Goal: Task Accomplishment & Management: Manage account settings

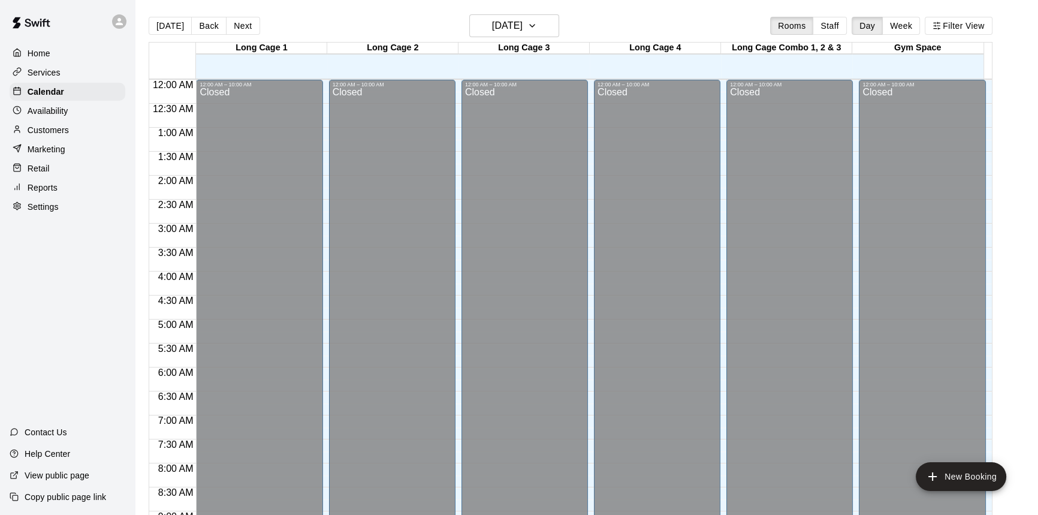
scroll to position [665, 0]
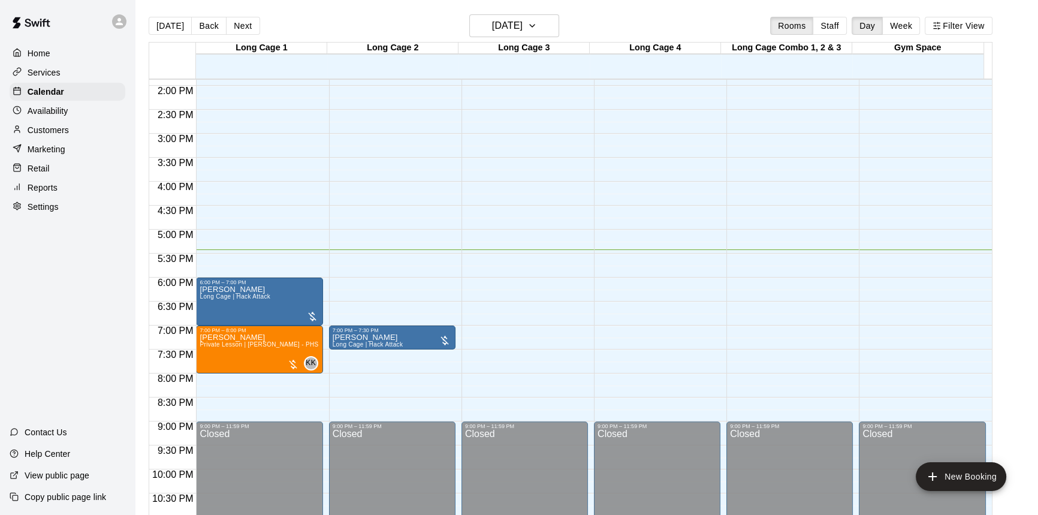
scroll to position [701, 0]
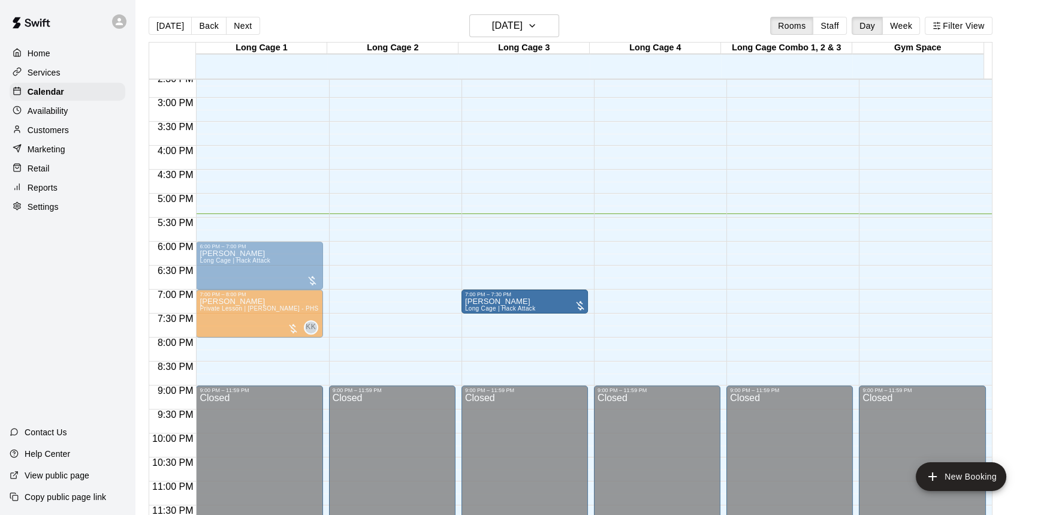
drag, startPoint x: 405, startPoint y: 299, endPoint x: 514, endPoint y: 305, distance: 109.2
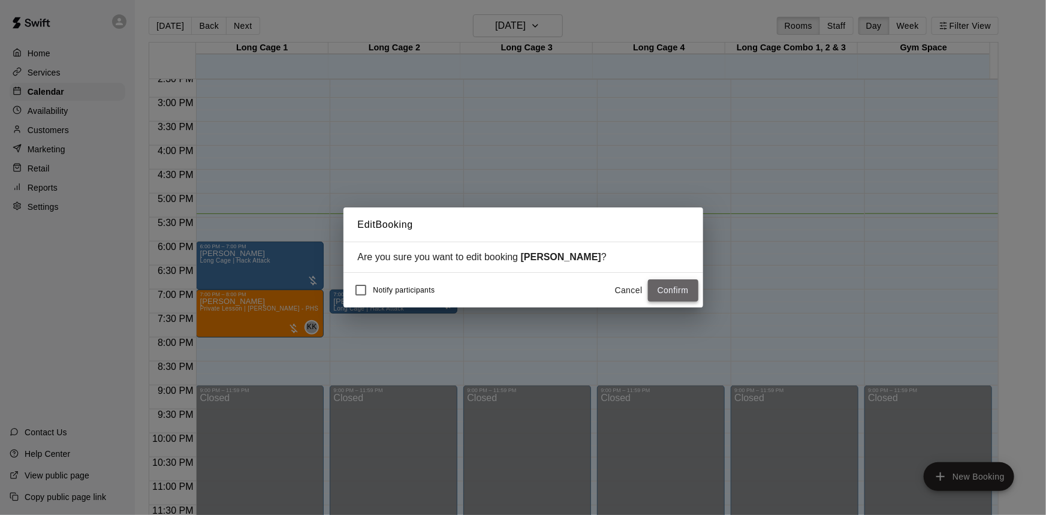
click at [688, 287] on button "Confirm" at bounding box center [673, 290] width 50 height 22
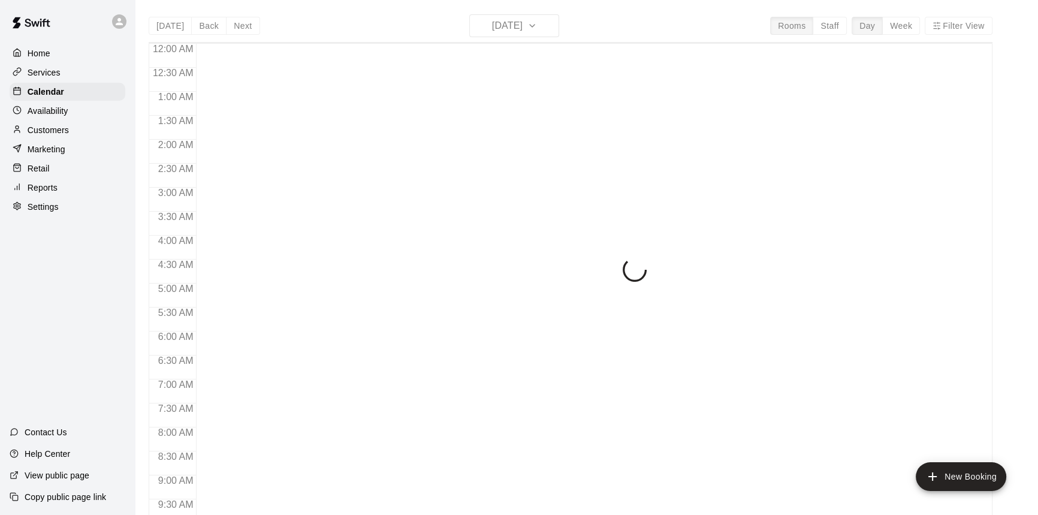
scroll to position [665, 0]
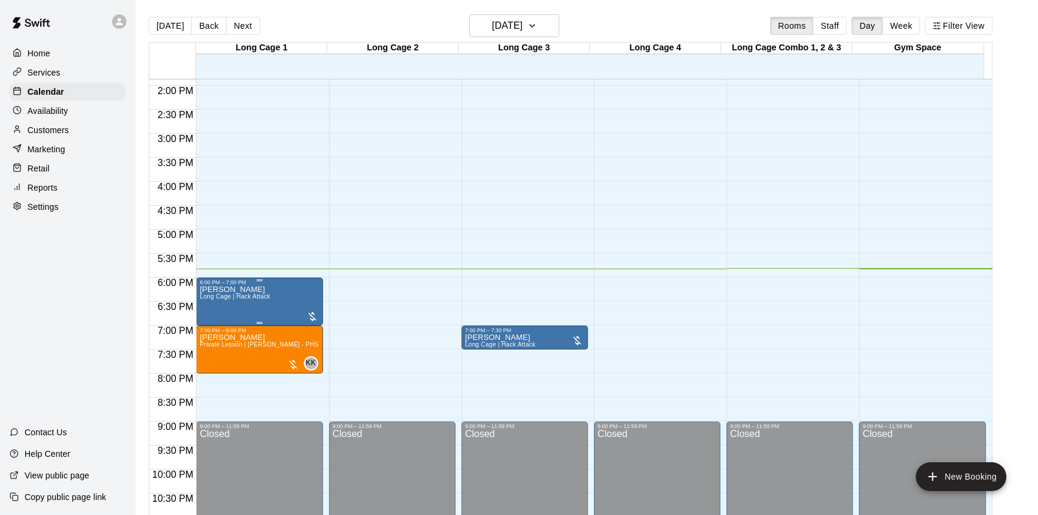
click at [315, 318] on div at bounding box center [312, 317] width 12 height 12
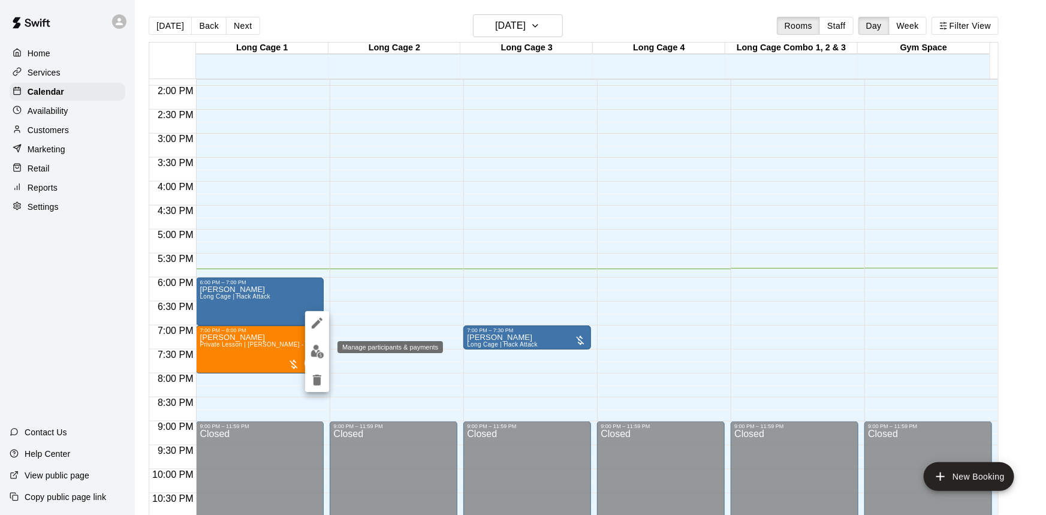
click at [323, 349] on img "edit" at bounding box center [318, 352] width 14 height 14
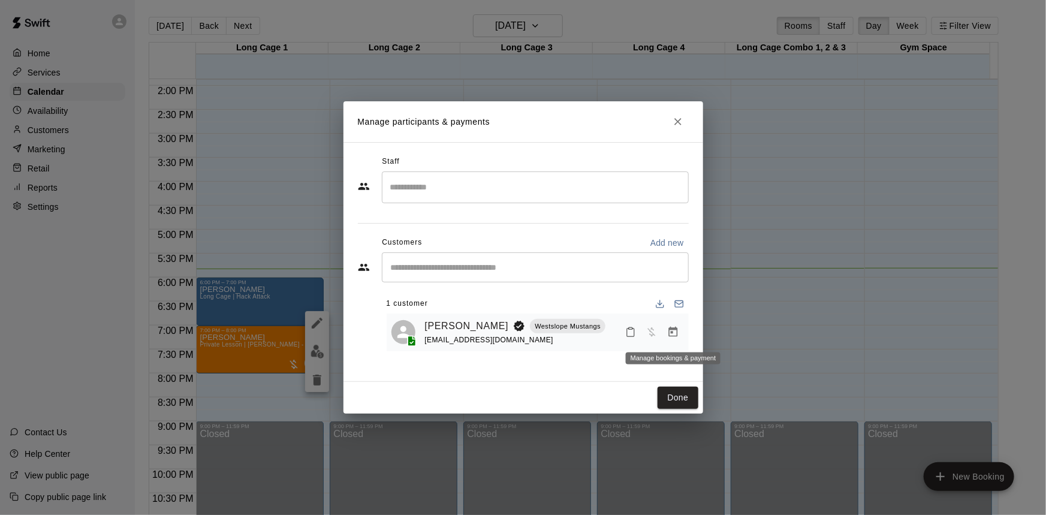
click at [672, 329] on icon "Manage bookings & payment" at bounding box center [672, 332] width 9 height 10
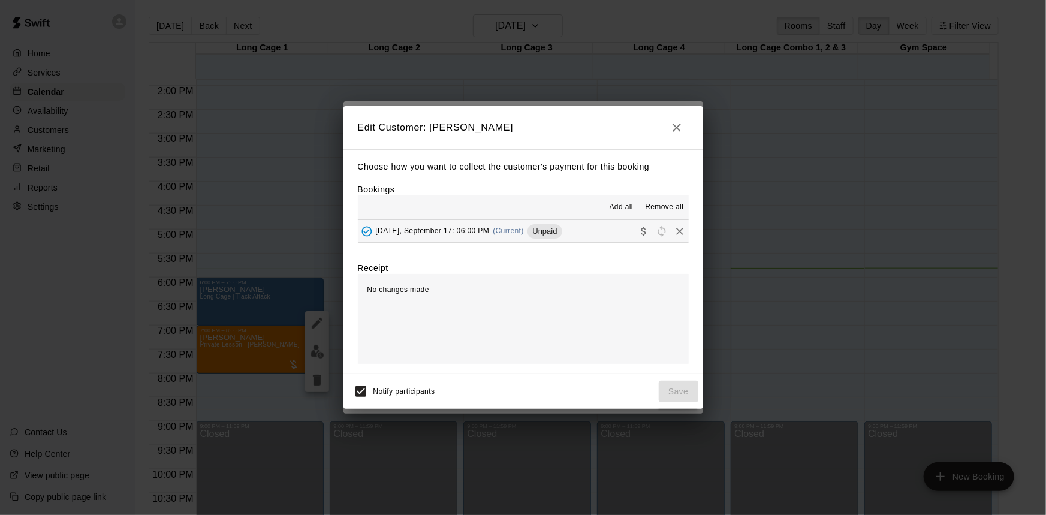
click at [590, 236] on button "Wednesday, September 17: 06:00 PM (Current) Unpaid" at bounding box center [523, 231] width 331 height 22
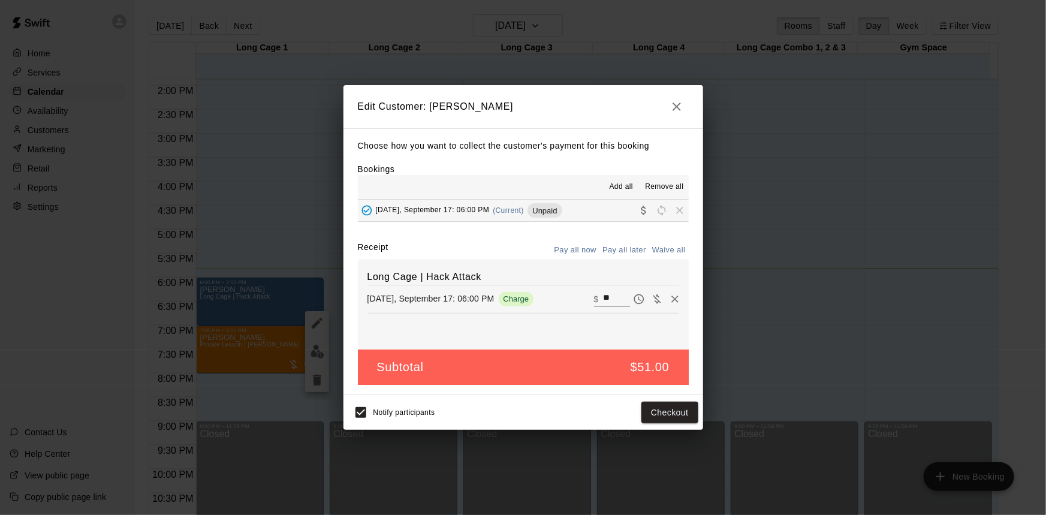
click at [576, 241] on div "Choose how you want to collect the customer's payment for this booking Bookings…" at bounding box center [523, 261] width 360 height 267
click at [577, 249] on button "Pay all now" at bounding box center [575, 250] width 49 height 19
click at [666, 412] on button "Checkout" at bounding box center [669, 413] width 56 height 22
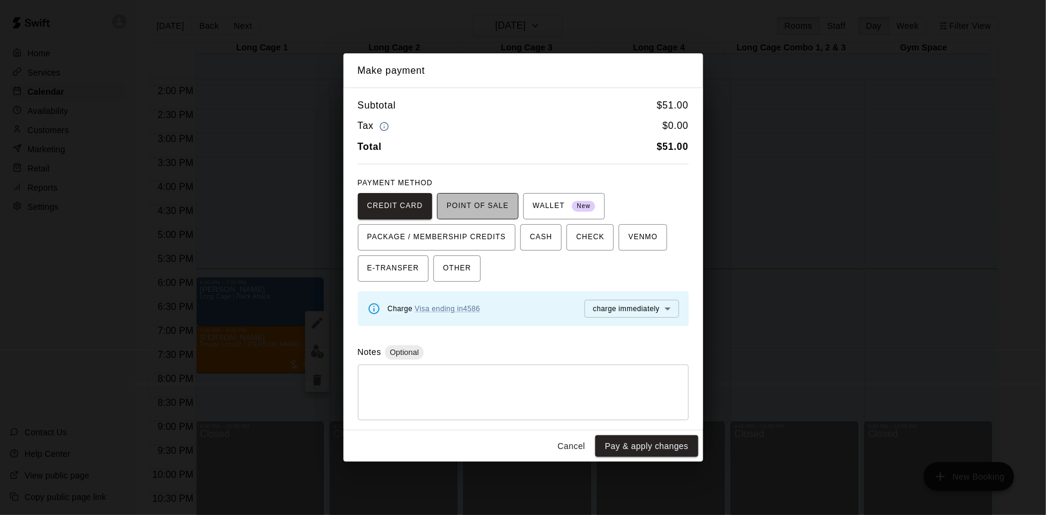
click at [498, 203] on span "POINT OF SALE" at bounding box center [478, 206] width 62 height 19
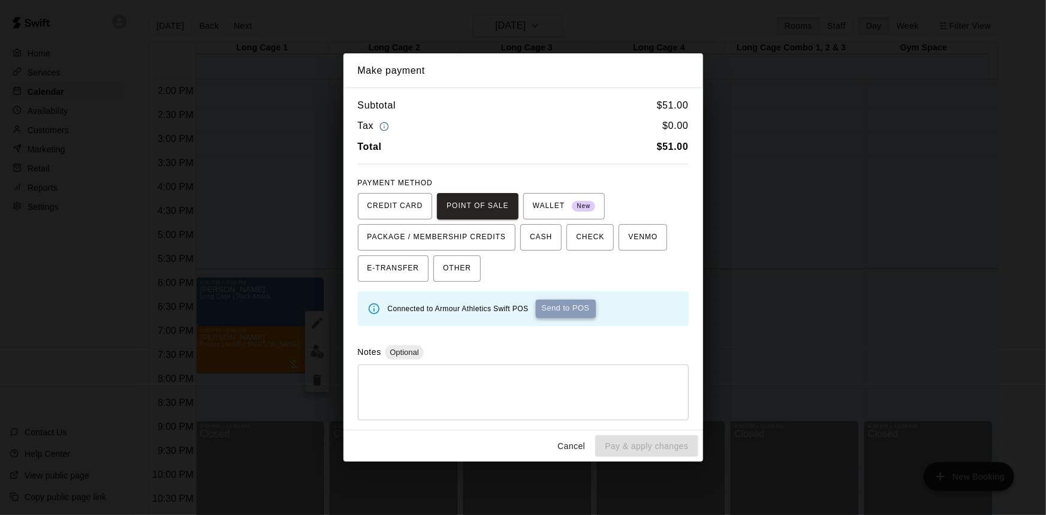
click at [567, 313] on button "Send to POS" at bounding box center [566, 309] width 60 height 18
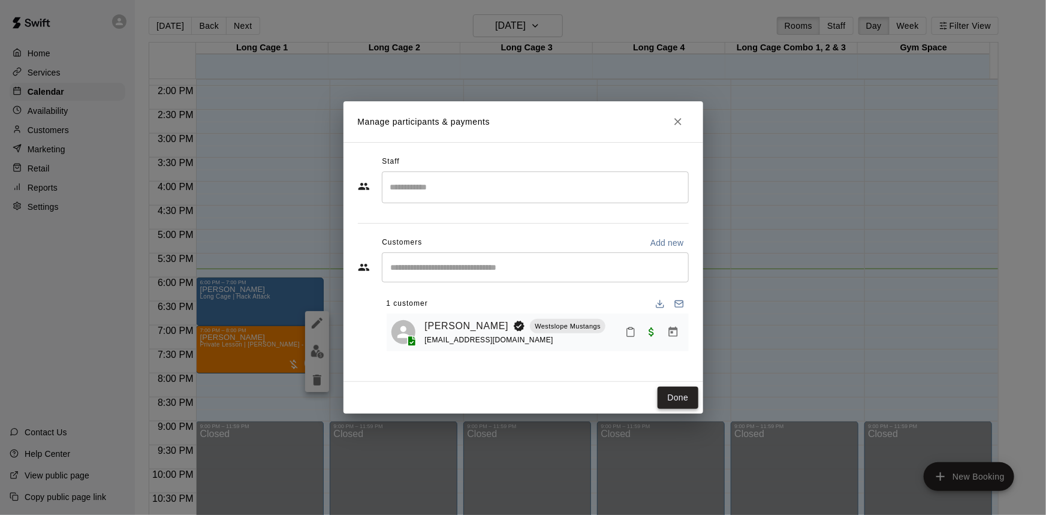
click at [667, 401] on button "Done" at bounding box center [678, 398] width 40 height 22
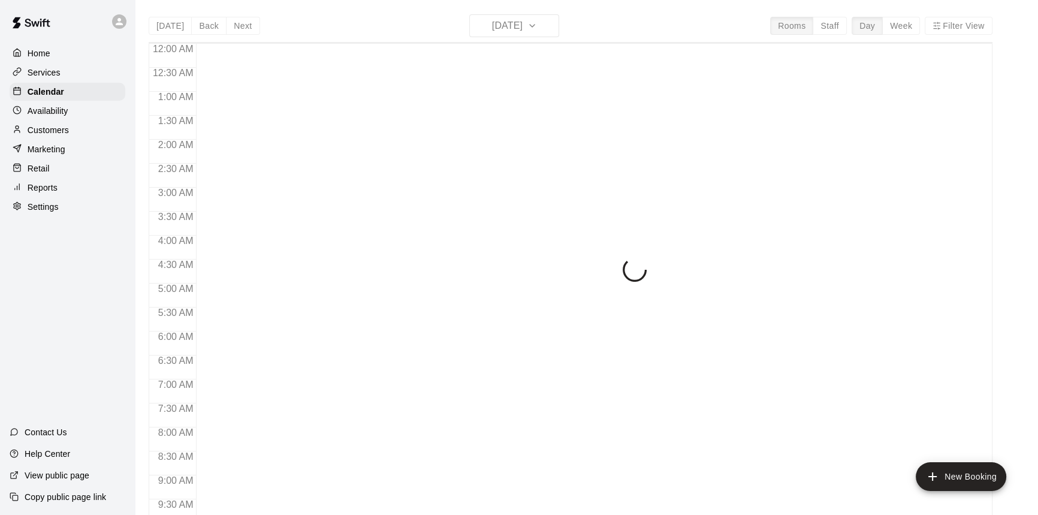
scroll to position [665, 0]
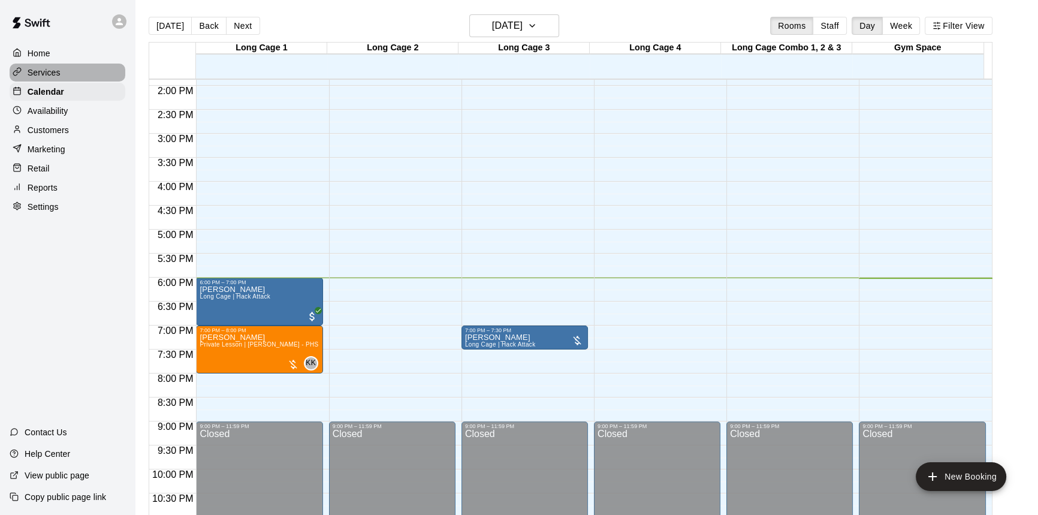
click at [67, 77] on div "Services" at bounding box center [68, 73] width 116 height 18
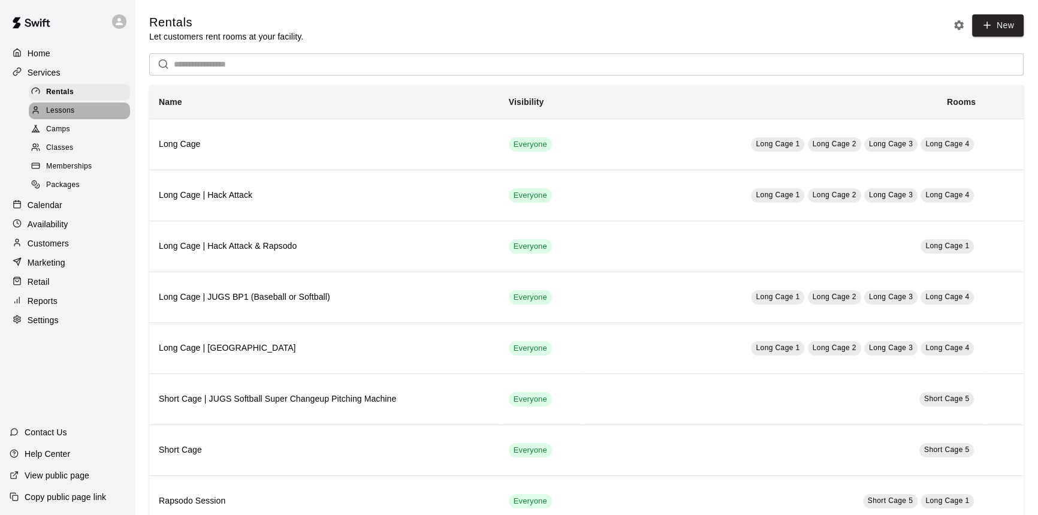
click at [65, 113] on span "Lessons" at bounding box center [60, 111] width 29 height 12
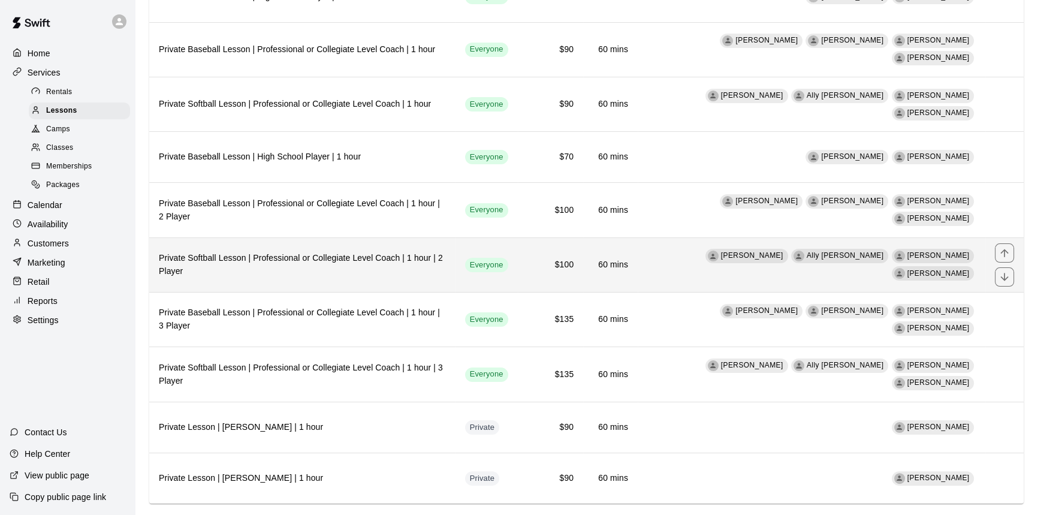
scroll to position [272, 0]
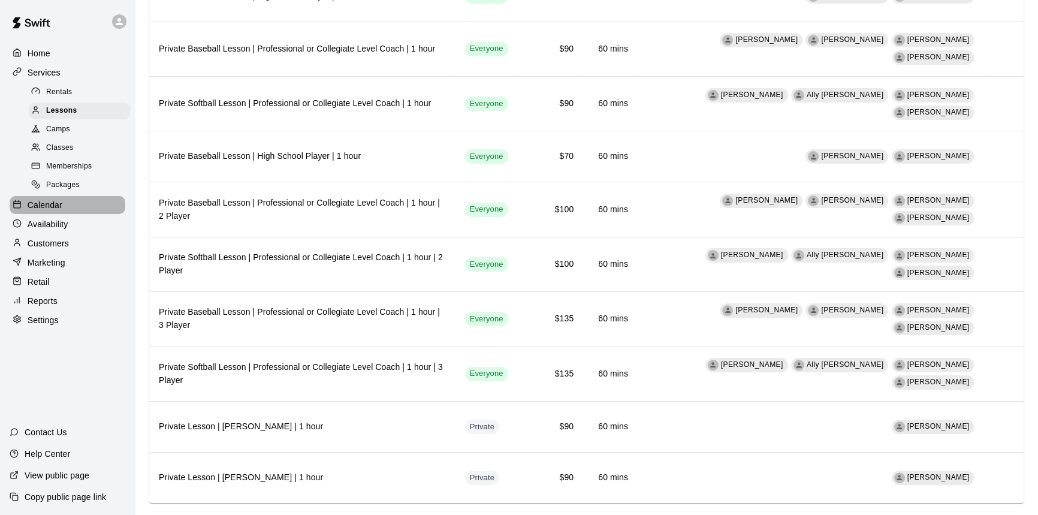
click at [77, 214] on div "Calendar" at bounding box center [68, 205] width 116 height 18
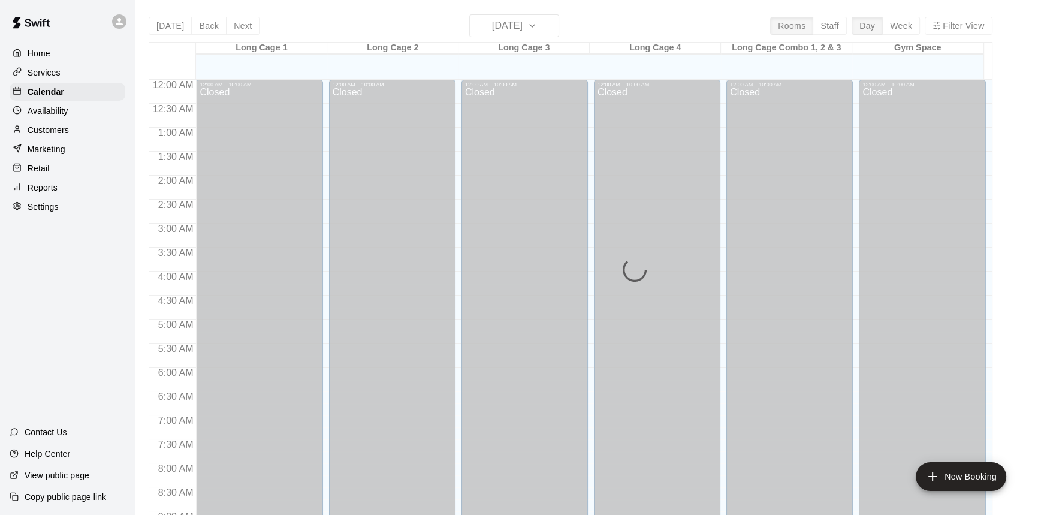
scroll to position [665, 0]
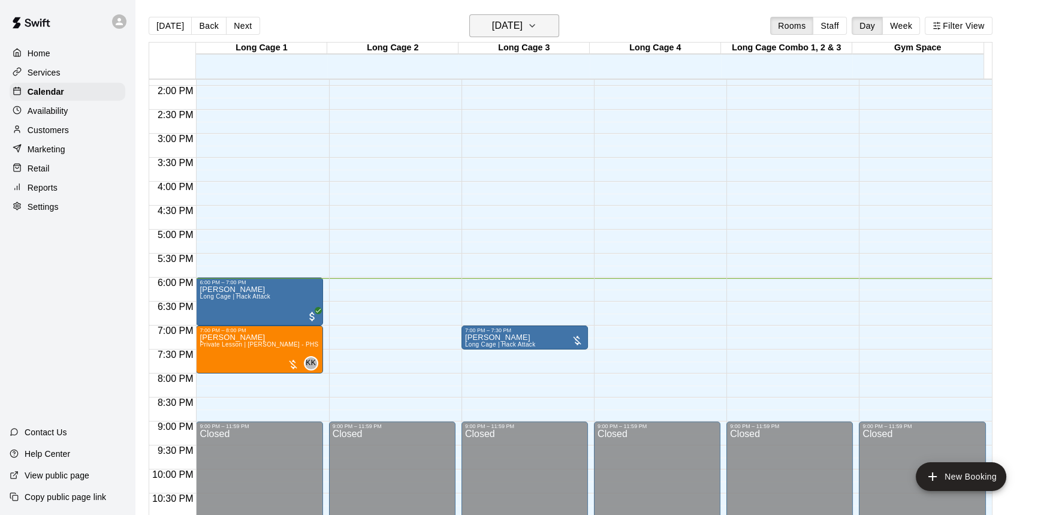
click at [469, 26] on button "[DATE]" at bounding box center [514, 25] width 90 height 23
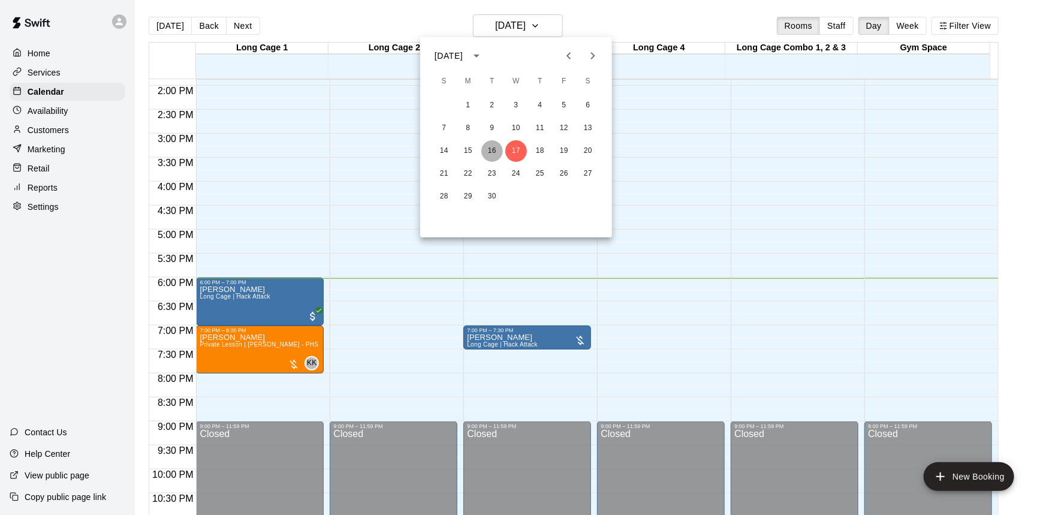
click at [492, 152] on button "16" at bounding box center [492, 151] width 22 height 22
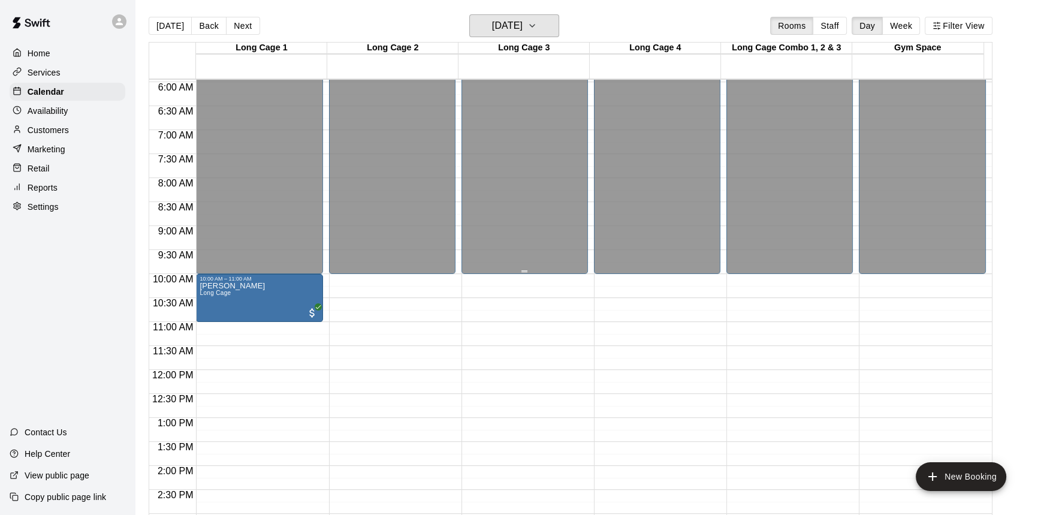
scroll to position [284, 0]
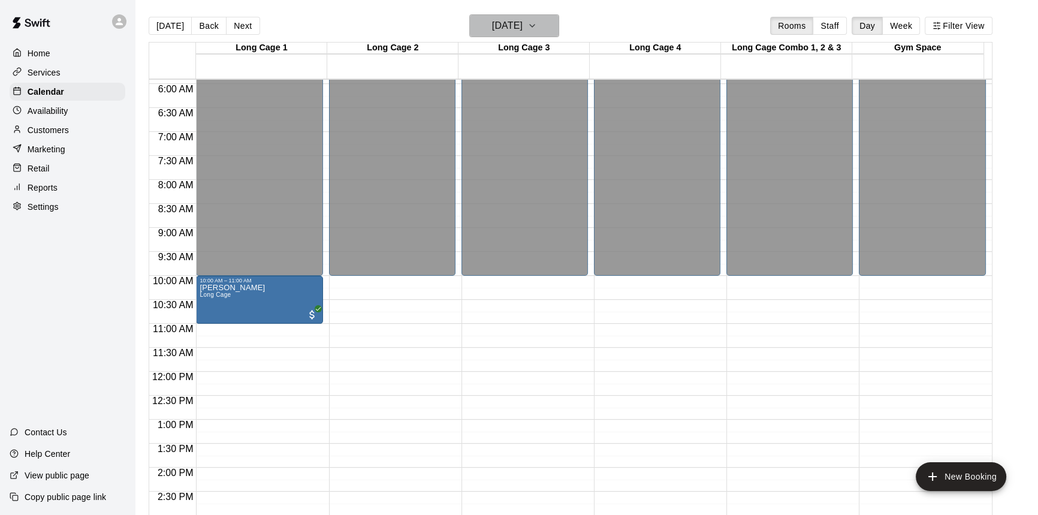
click at [521, 27] on h6 "Tuesday Sep 16" at bounding box center [507, 25] width 31 height 17
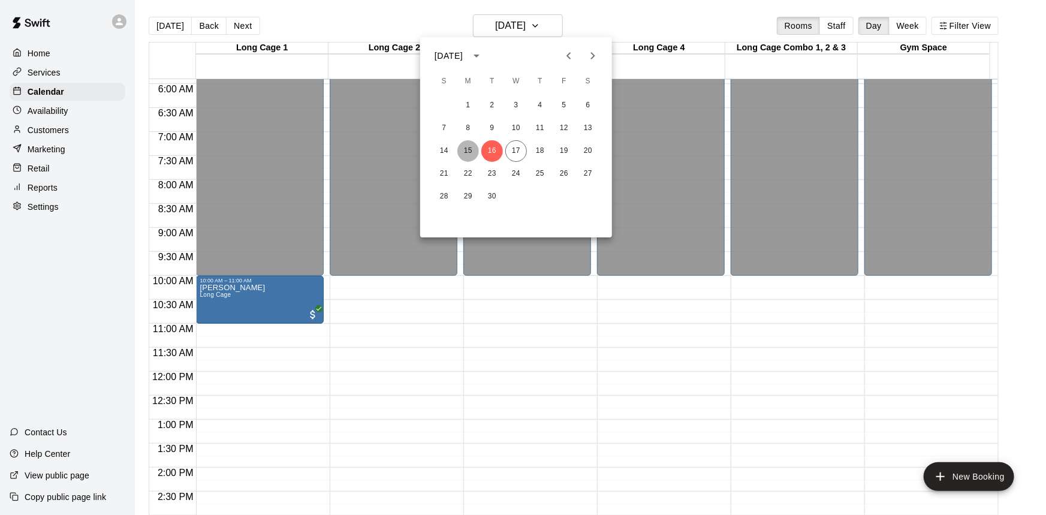
click at [472, 146] on button "15" at bounding box center [468, 151] width 22 height 22
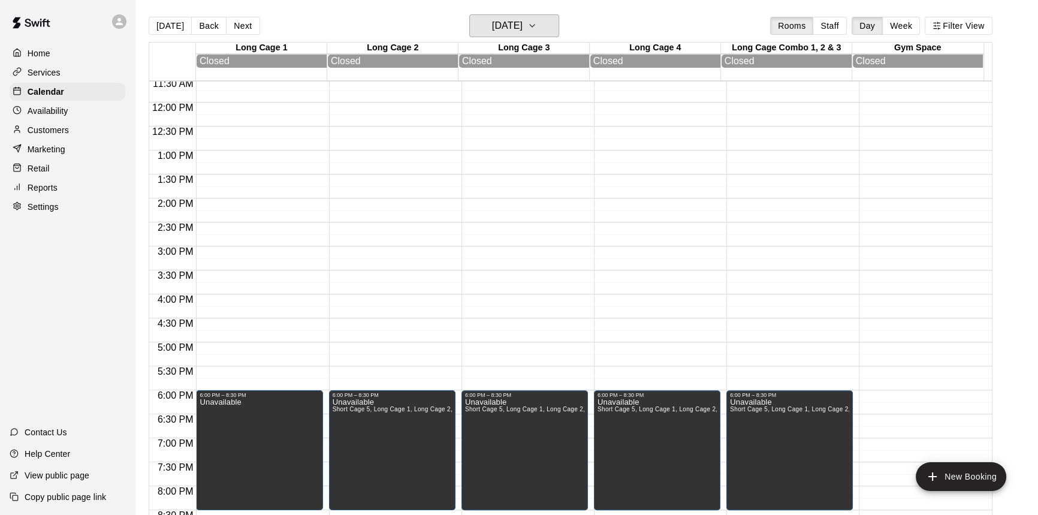
scroll to position [556, 0]
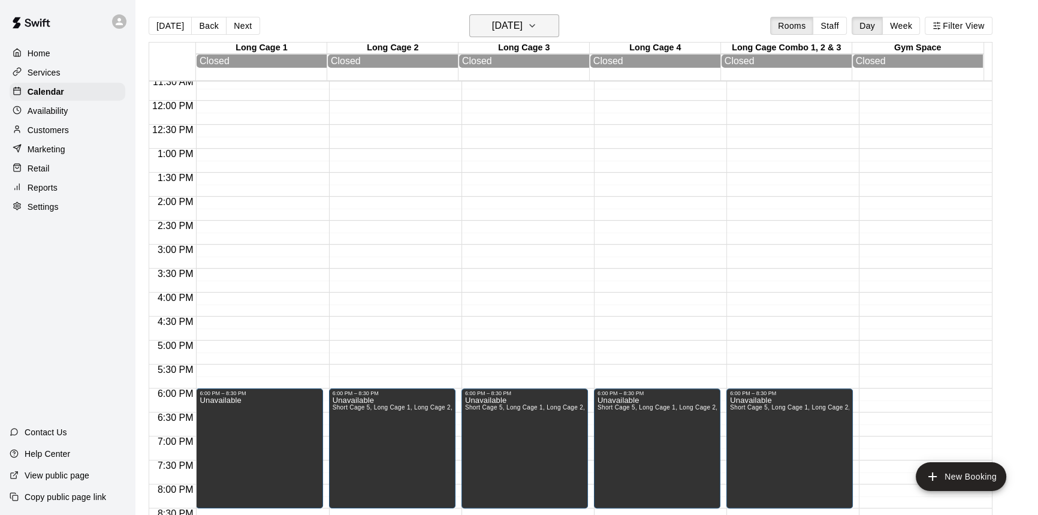
click at [537, 26] on icon "button" at bounding box center [533, 26] width 10 height 14
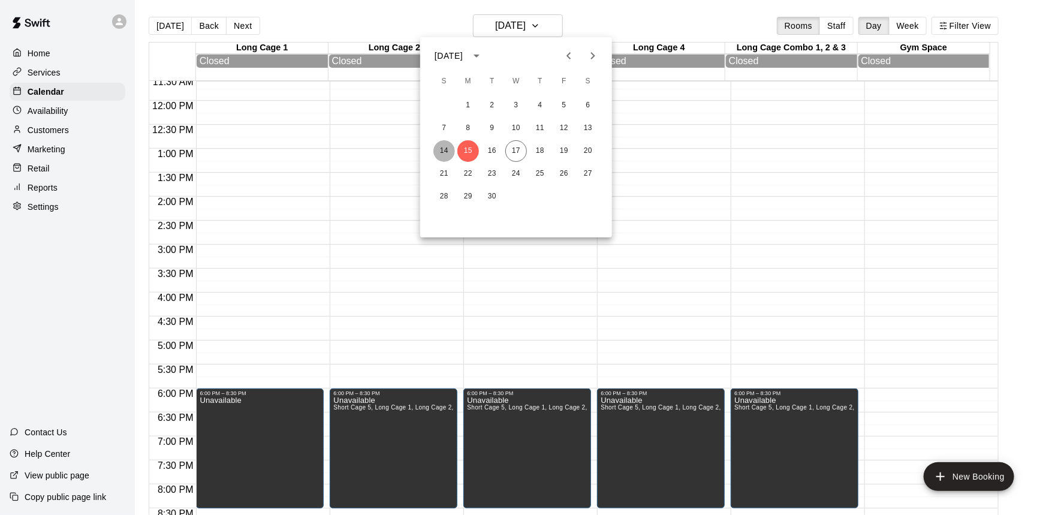
click at [450, 150] on button "14" at bounding box center [444, 151] width 22 height 22
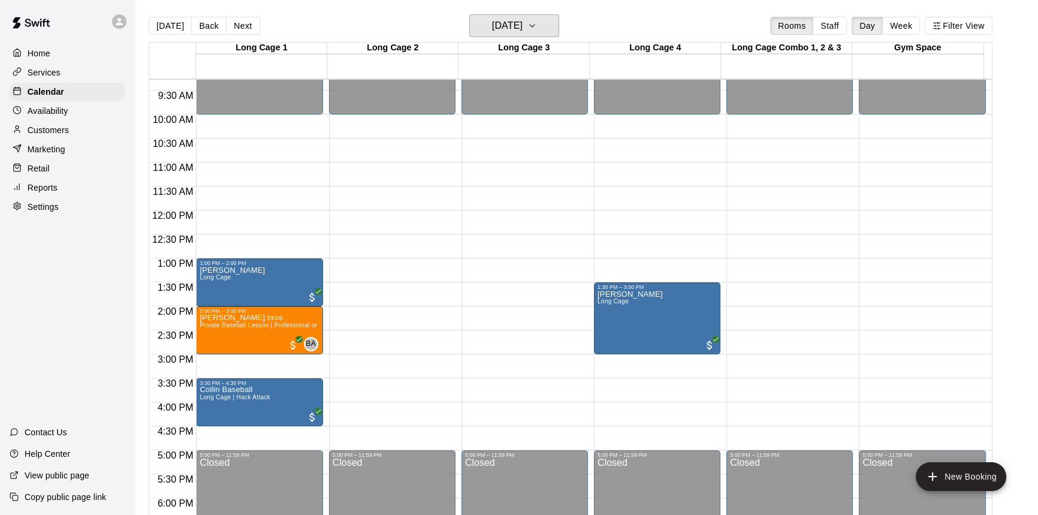
scroll to position [447, 0]
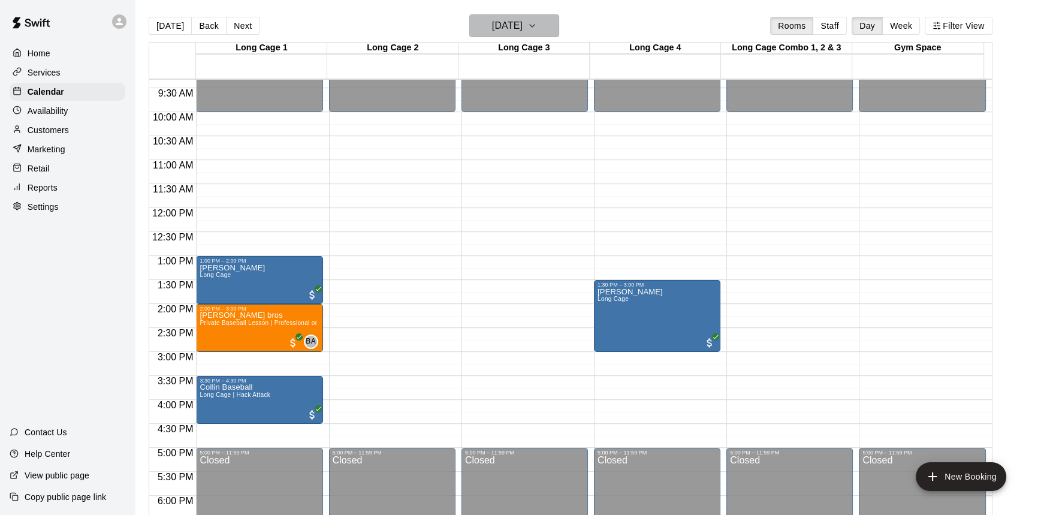
click at [522, 30] on h6 "Sunday Sep 14" at bounding box center [507, 25] width 31 height 17
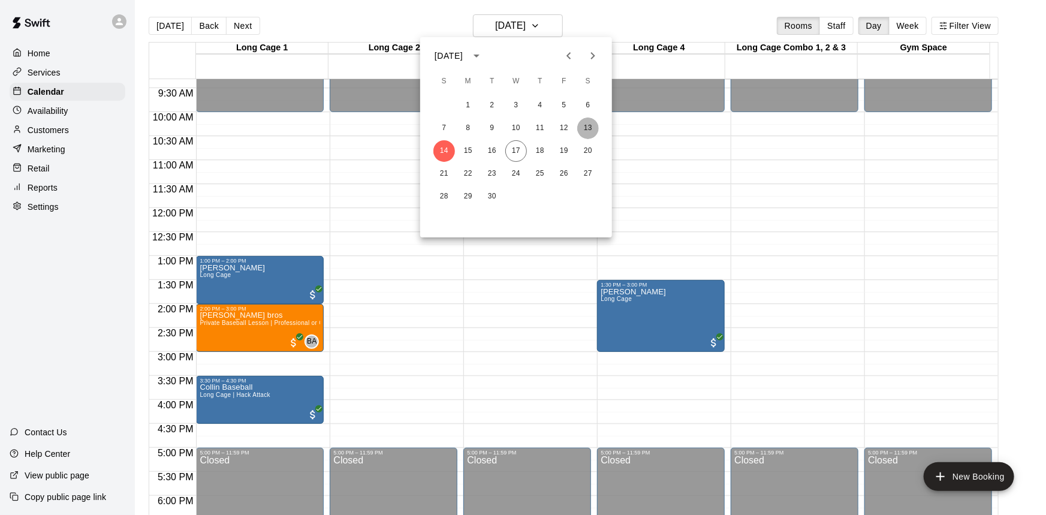
click at [587, 128] on button "13" at bounding box center [588, 128] width 22 height 22
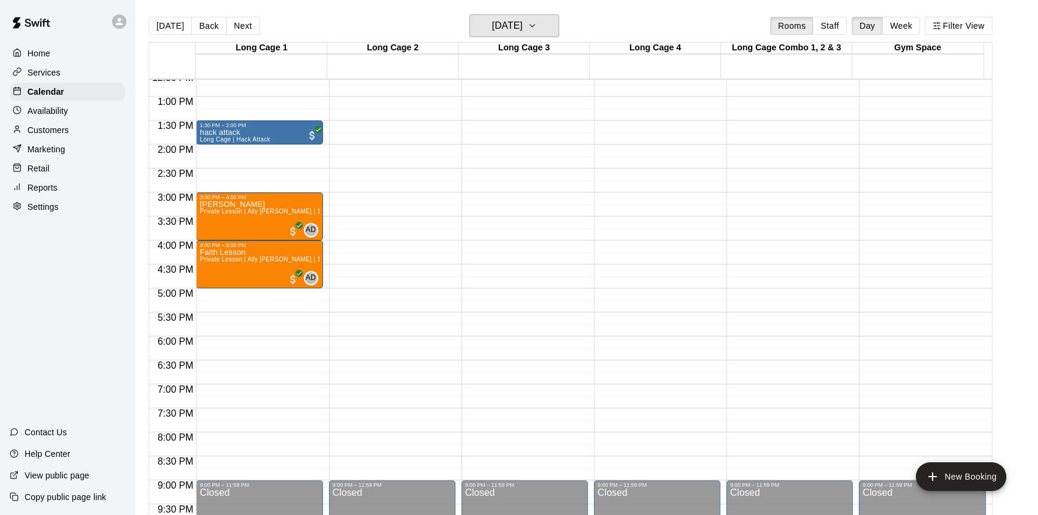
scroll to position [611, 0]
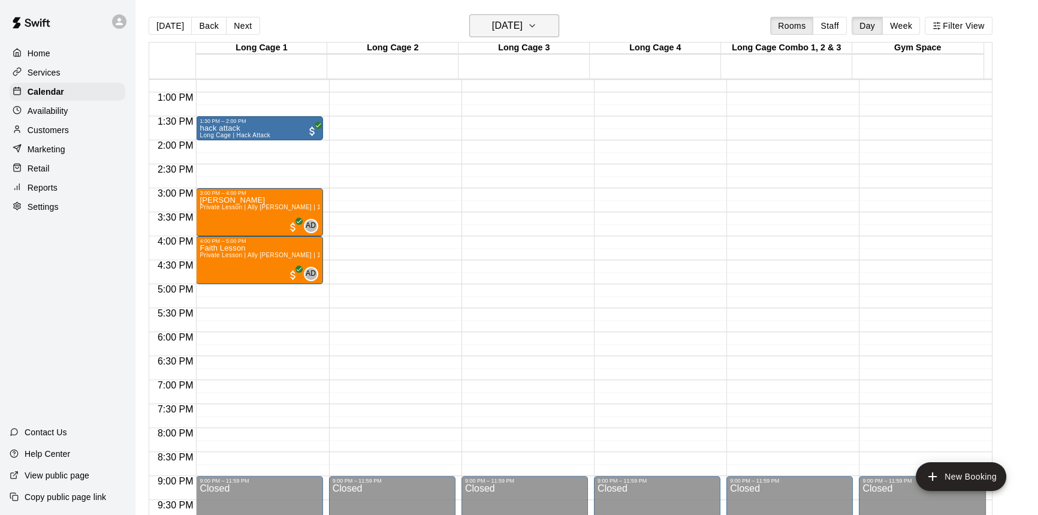
click at [518, 23] on h6 "Saturday Sep 13" at bounding box center [507, 25] width 31 height 17
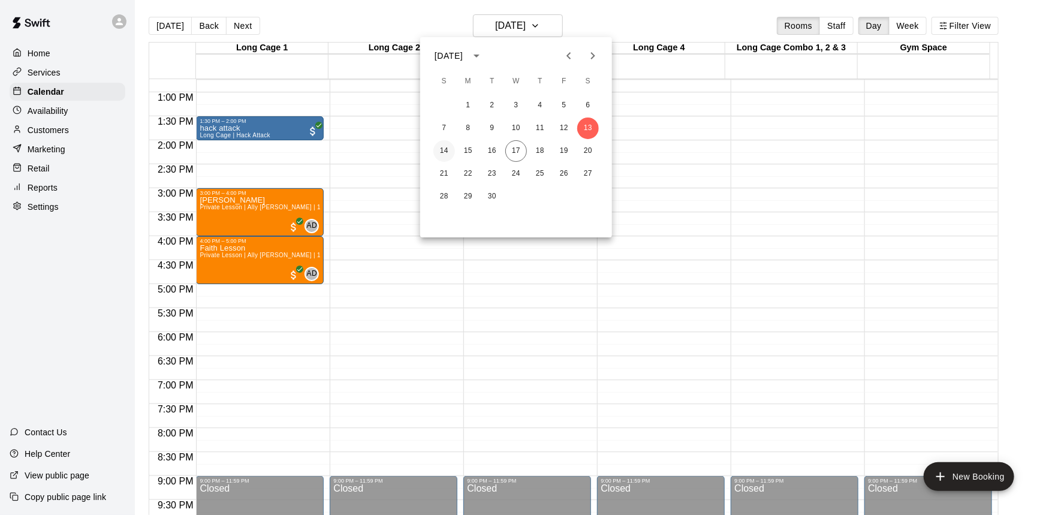
click at [445, 152] on button "14" at bounding box center [444, 151] width 22 height 22
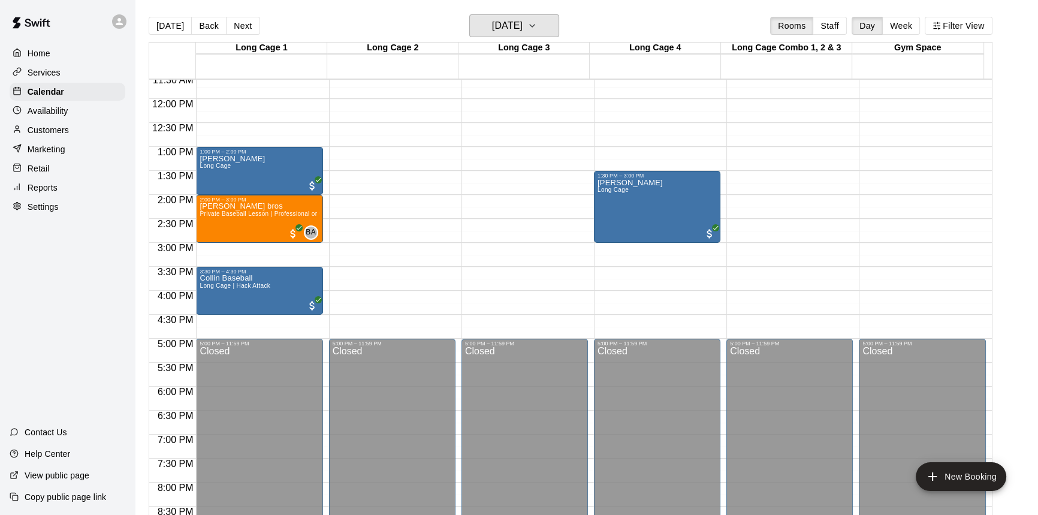
scroll to position [502, 0]
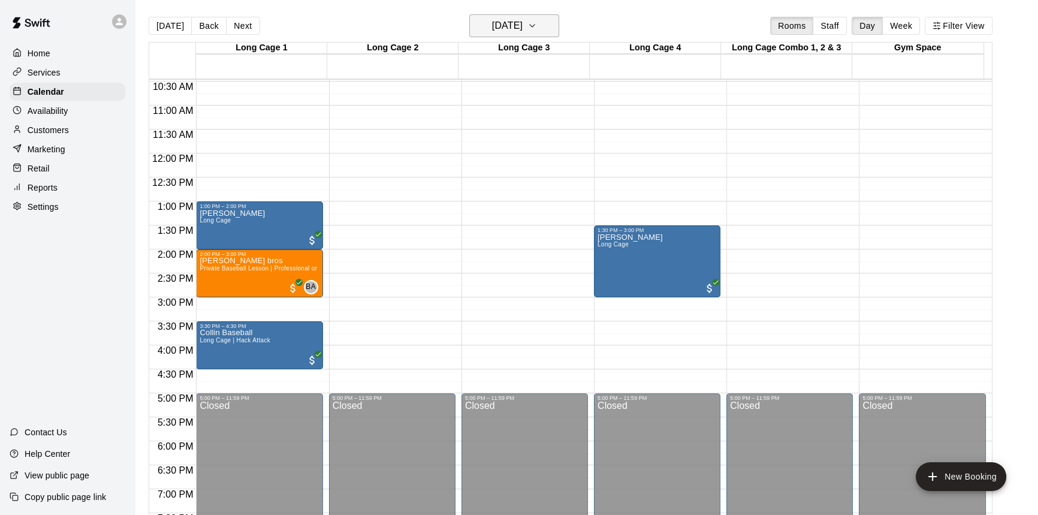
click at [508, 22] on h6 "Sunday Sep 14" at bounding box center [507, 25] width 31 height 17
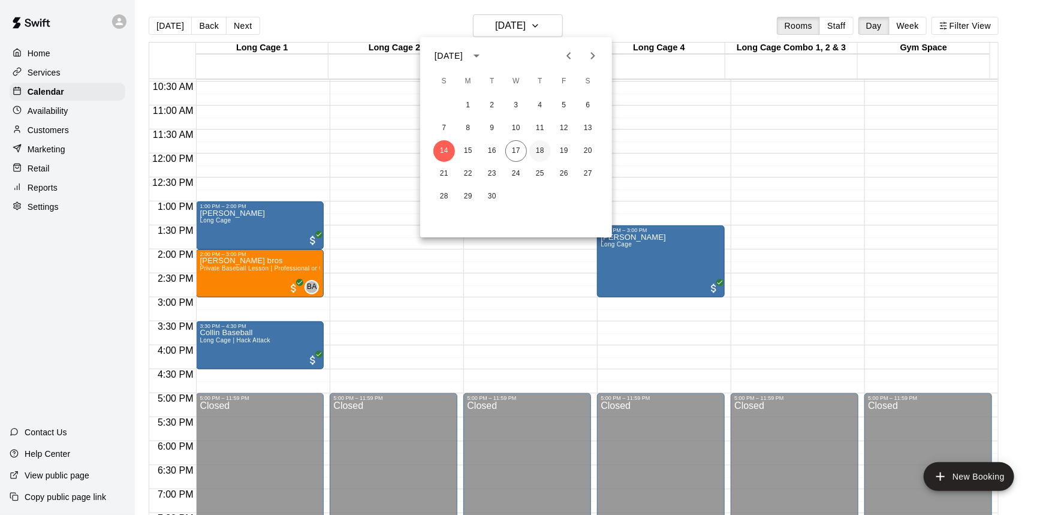
click at [539, 153] on button "18" at bounding box center [540, 151] width 22 height 22
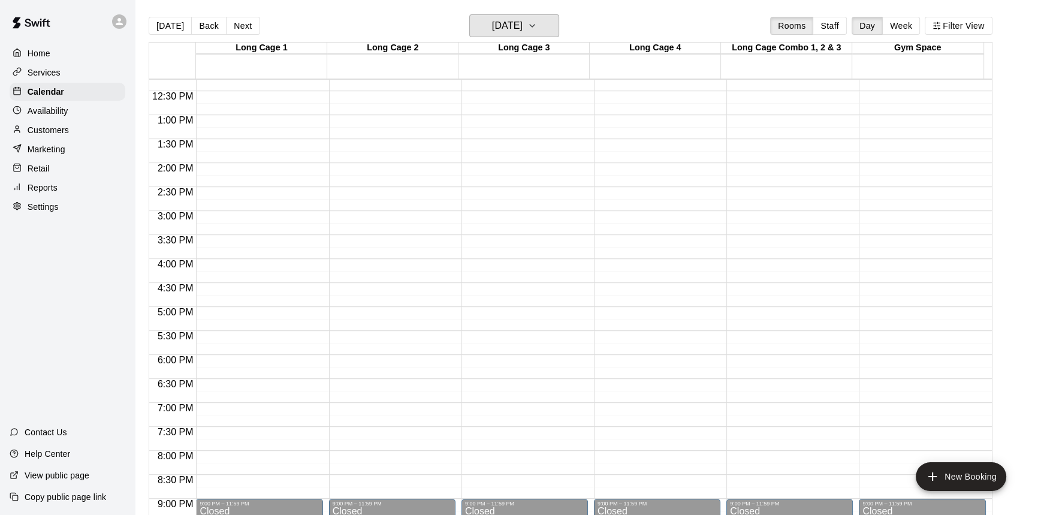
scroll to position [593, 0]
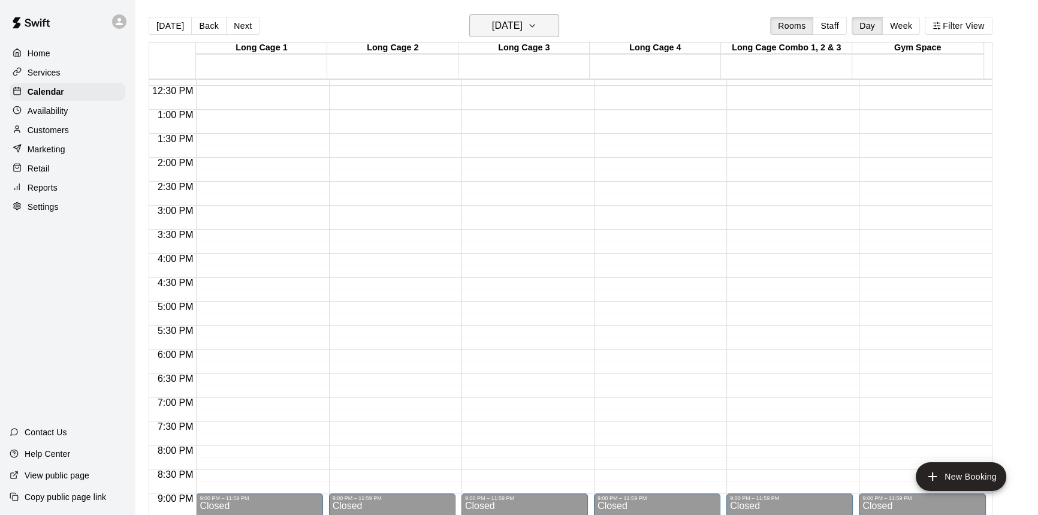
click at [518, 24] on h6 "Thursday Sep 18" at bounding box center [507, 25] width 31 height 17
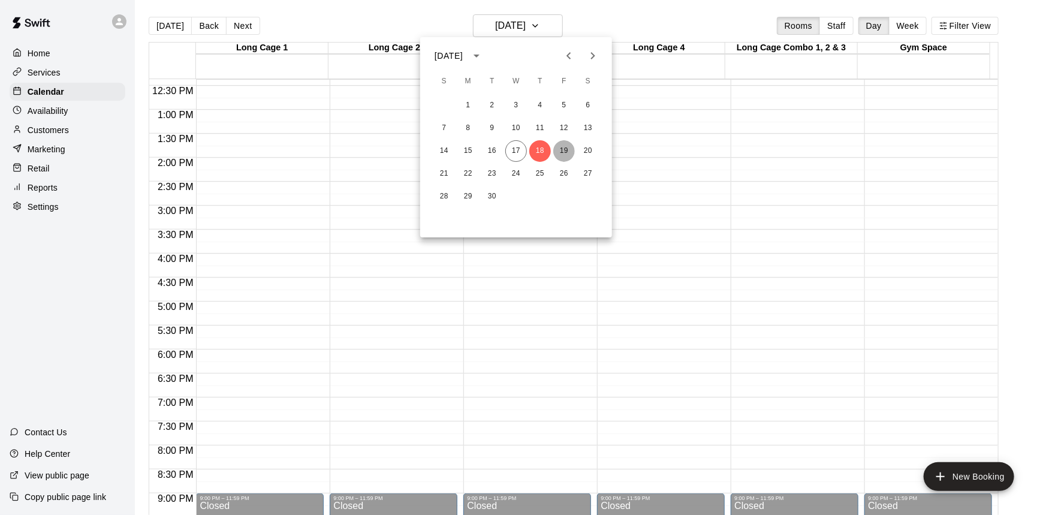
click at [566, 155] on button "19" at bounding box center [564, 151] width 22 height 22
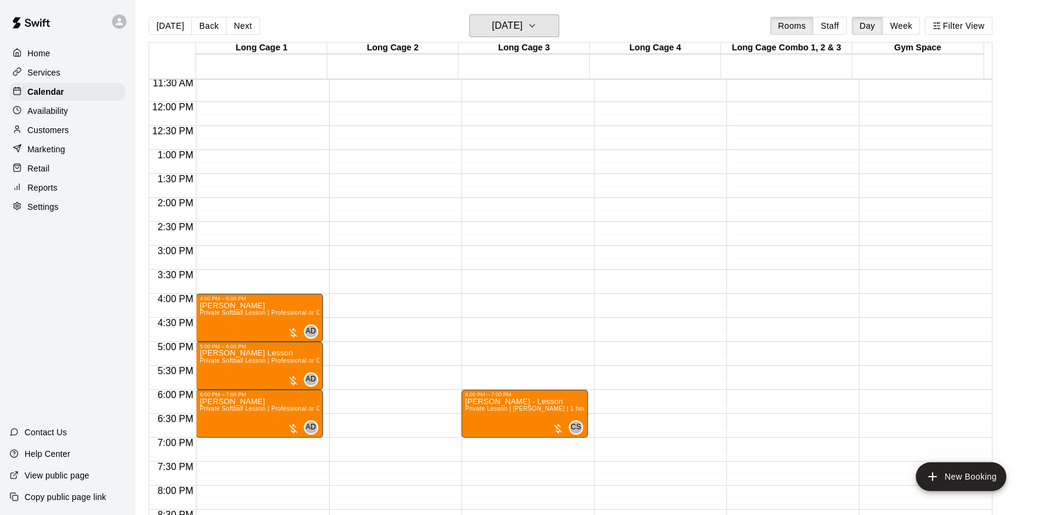
scroll to position [430, 0]
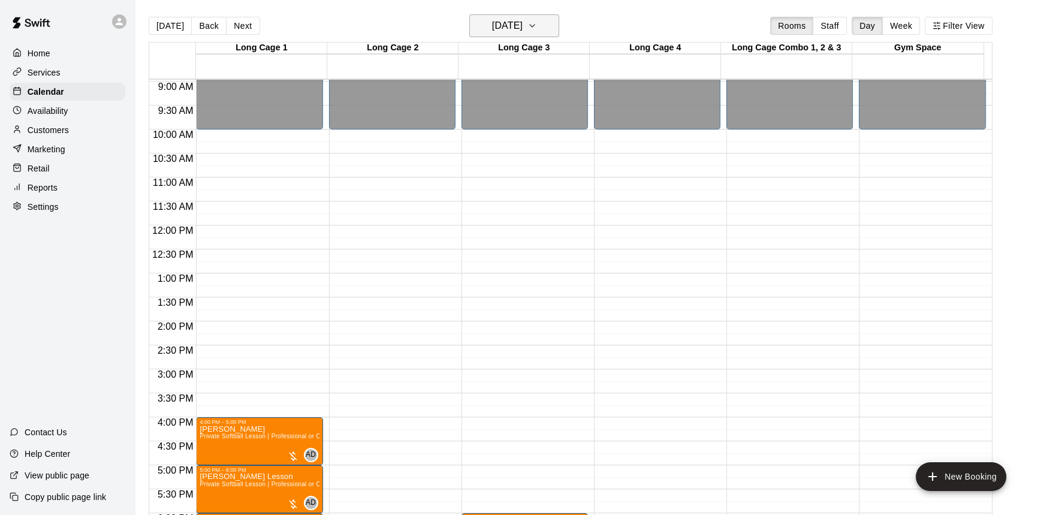
click at [506, 17] on h6 "Friday Sep 19" at bounding box center [507, 25] width 31 height 17
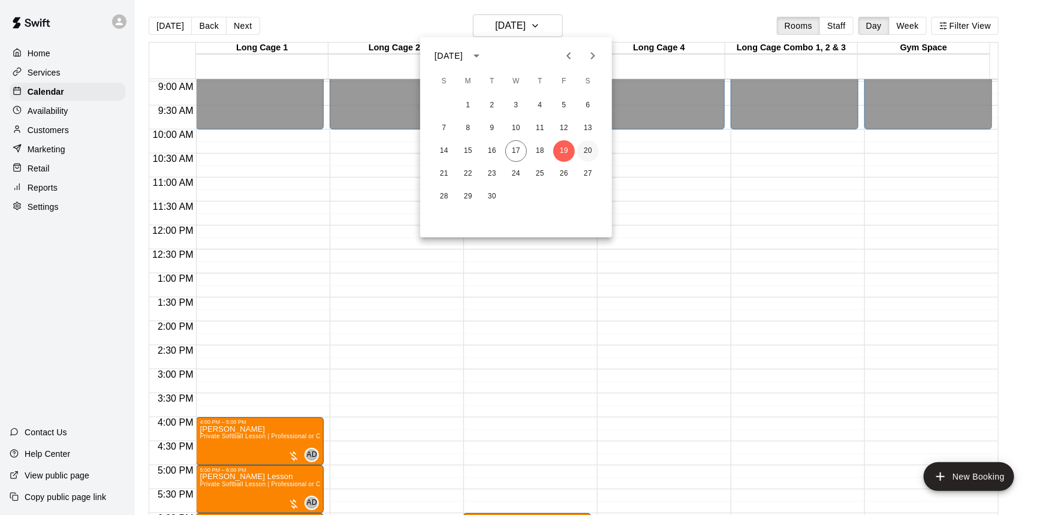
click at [587, 151] on button "20" at bounding box center [588, 151] width 22 height 22
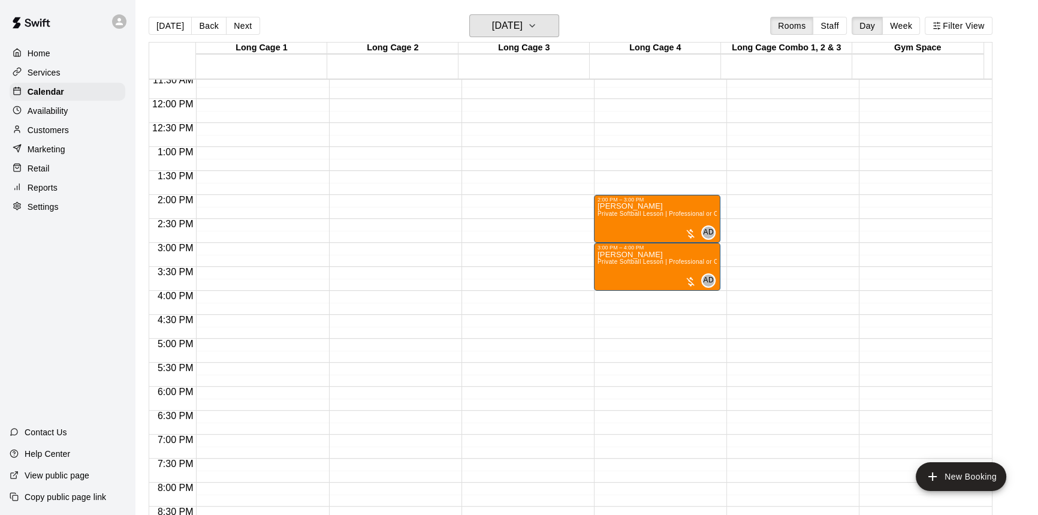
scroll to position [593, 0]
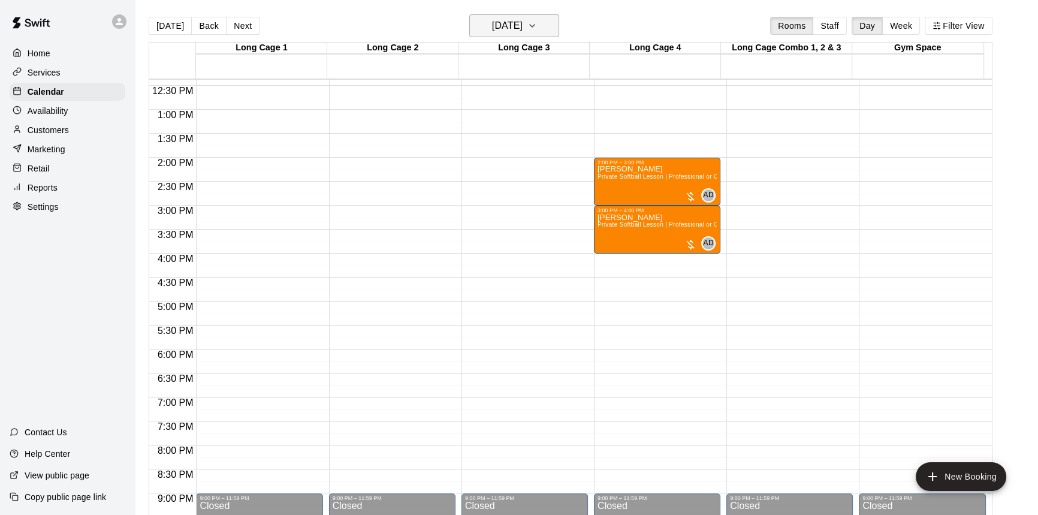
click at [515, 29] on h6 "Saturday Sep 20" at bounding box center [507, 25] width 31 height 17
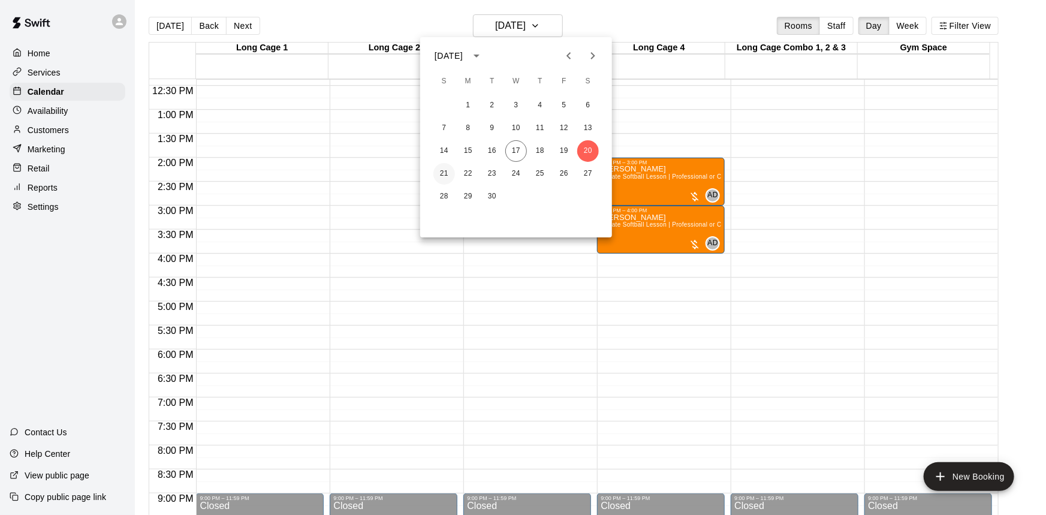
click at [450, 176] on button "21" at bounding box center [444, 174] width 22 height 22
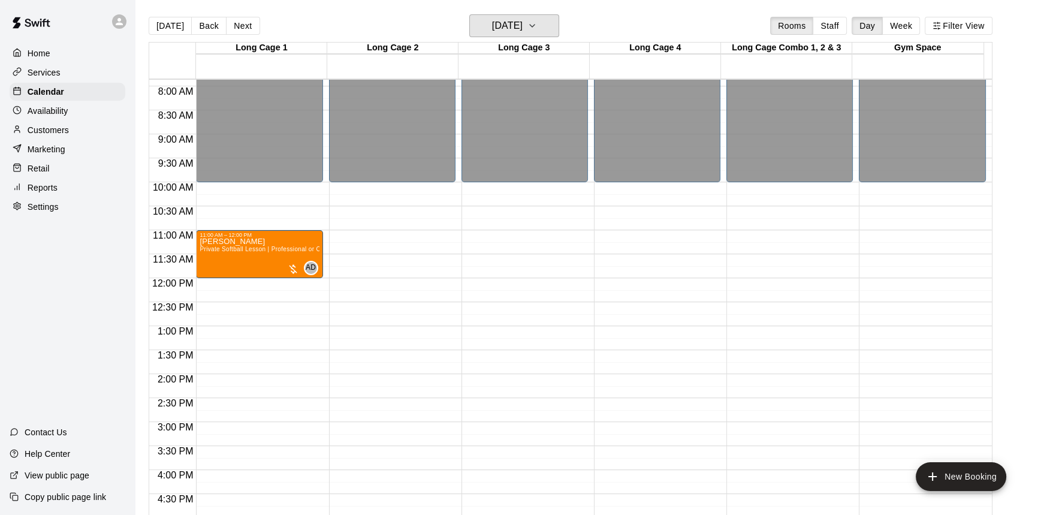
scroll to position [375, 0]
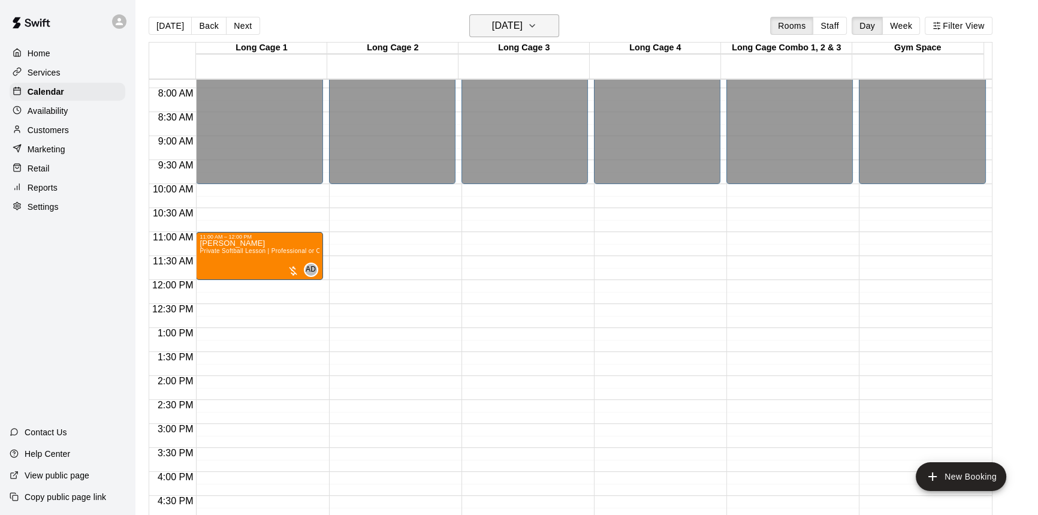
click at [491, 35] on button "Sunday Sep 21" at bounding box center [514, 25] width 90 height 23
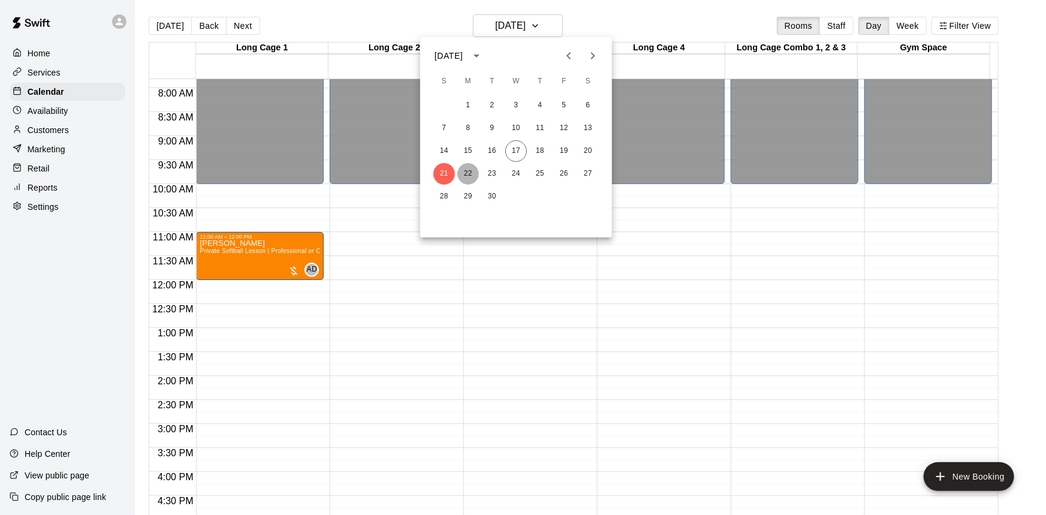
click at [471, 167] on button "22" at bounding box center [468, 174] width 22 height 22
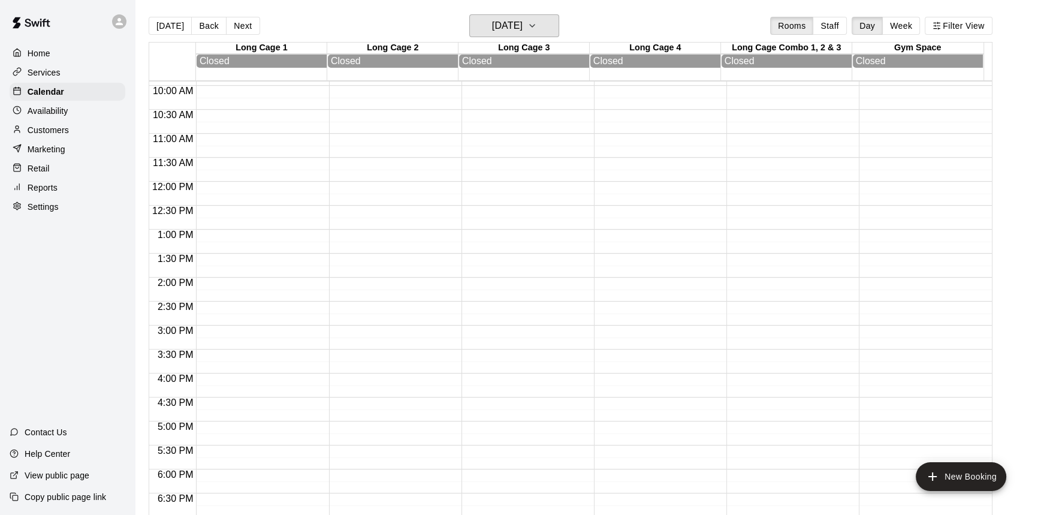
scroll to position [484, 0]
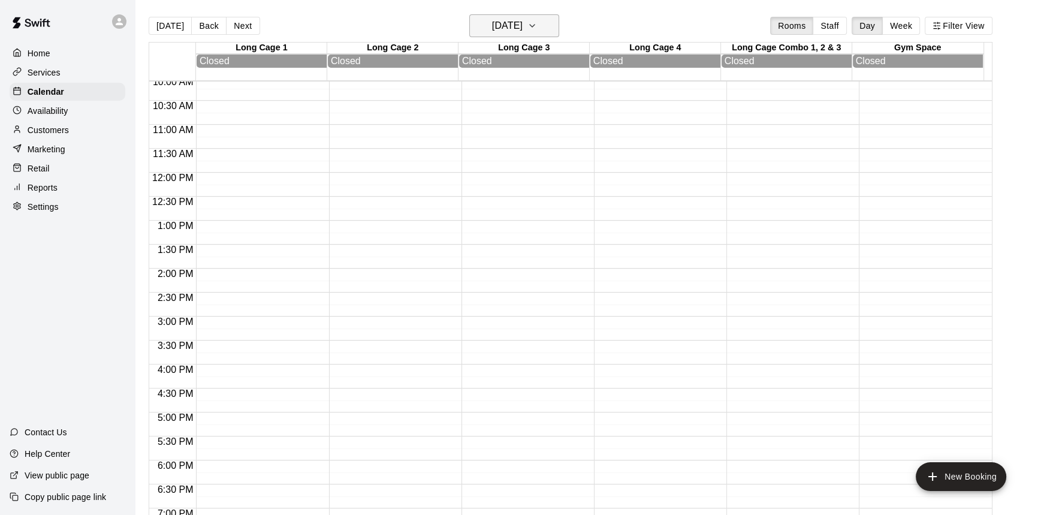
click at [514, 26] on h6 "Monday Sep 22" at bounding box center [507, 25] width 31 height 17
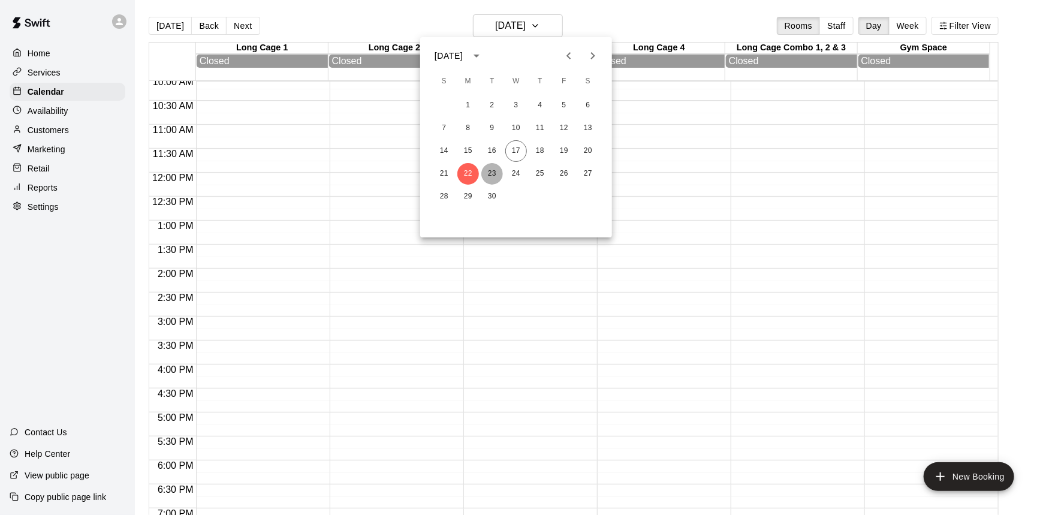
click at [490, 179] on button "23" at bounding box center [492, 174] width 22 height 22
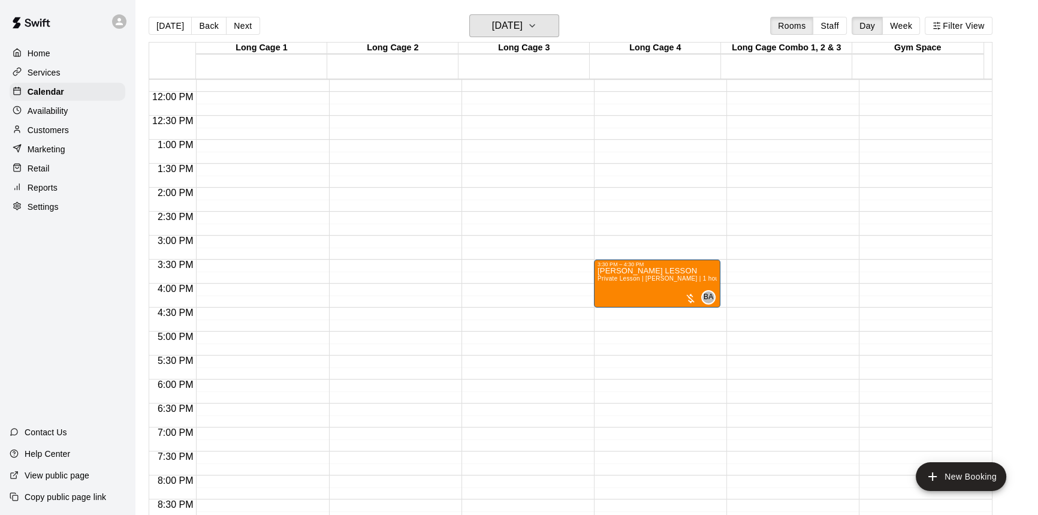
scroll to position [701, 0]
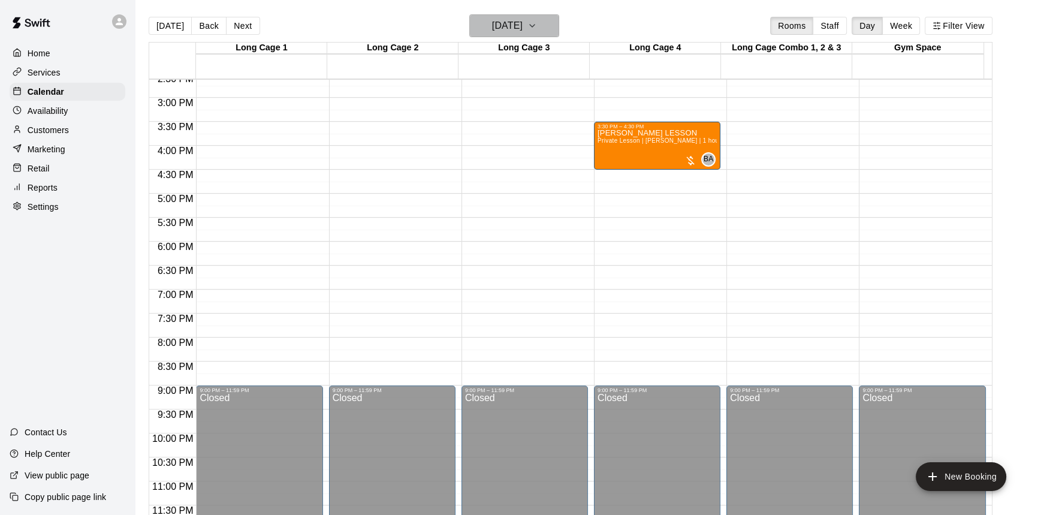
click at [511, 26] on h6 "Tuesday Sep 23" at bounding box center [507, 25] width 31 height 17
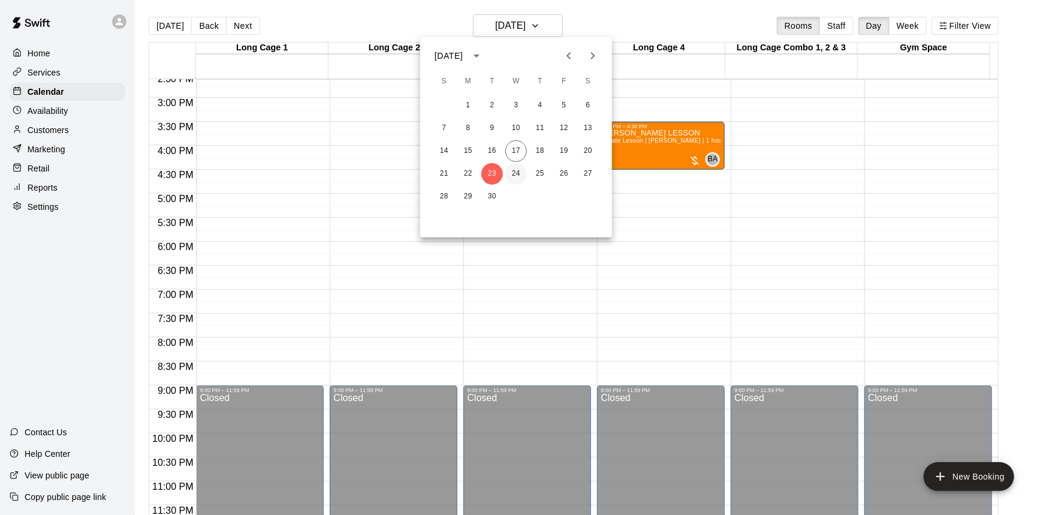
click at [515, 166] on button "24" at bounding box center [516, 174] width 22 height 22
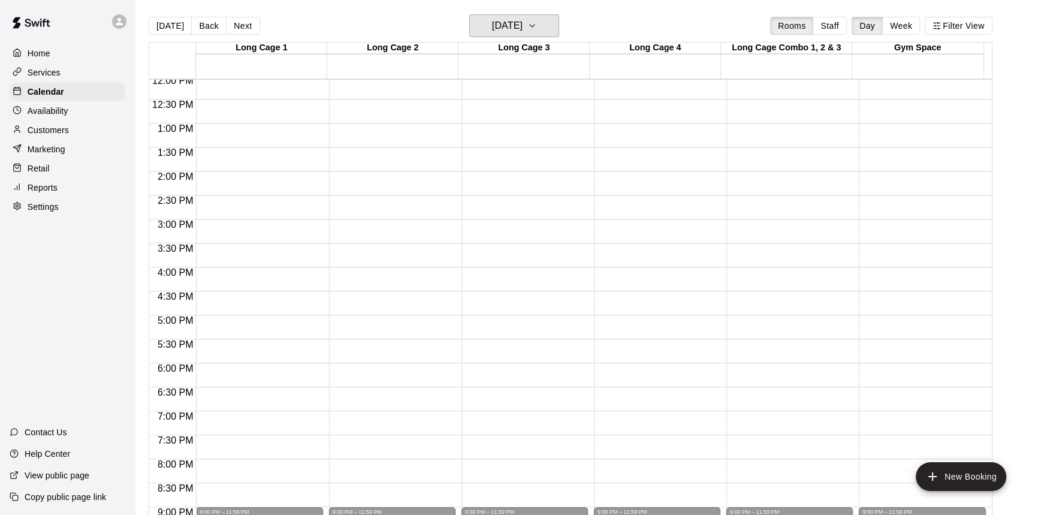
scroll to position [484, 0]
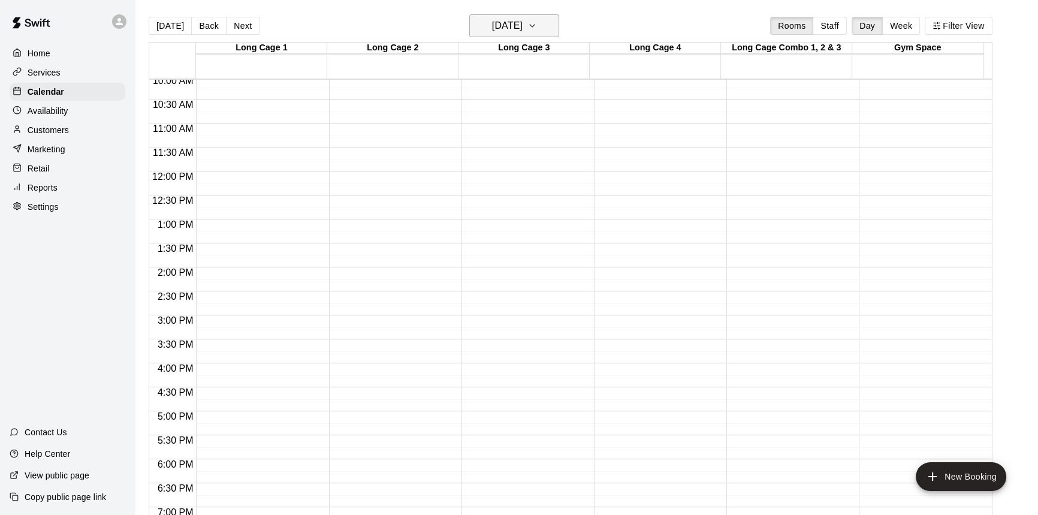
drag, startPoint x: 476, startPoint y: 13, endPoint x: 483, endPoint y: 22, distance: 11.2
click at [477, 15] on main "Today Back Next Wednesday Sep 24 Rooms Staff Day Week Filter View Long Cage 1 2…" at bounding box center [586, 267] width 903 height 534
click at [492, 23] on h6 "Wednesday Sep 24" at bounding box center [507, 25] width 31 height 17
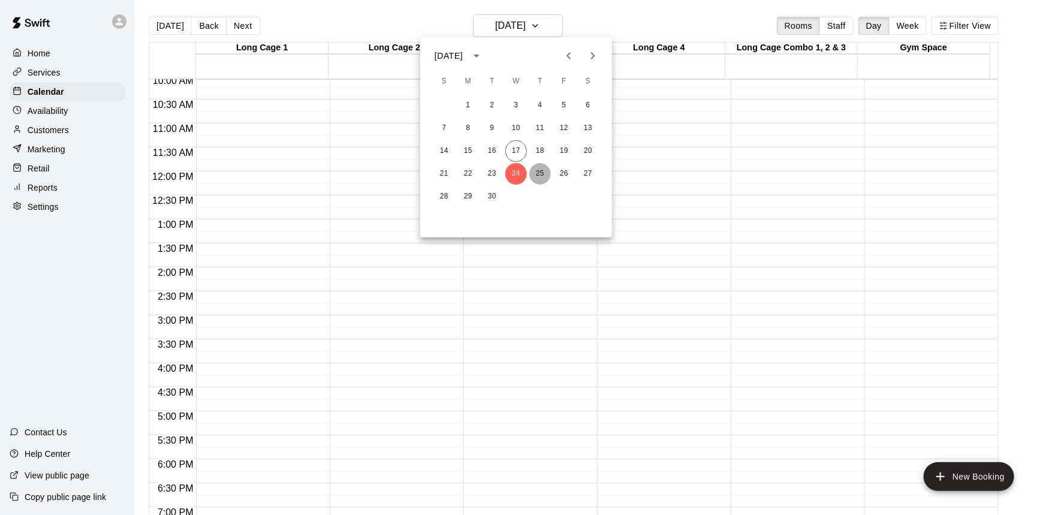
click at [546, 172] on button "25" at bounding box center [540, 174] width 22 height 22
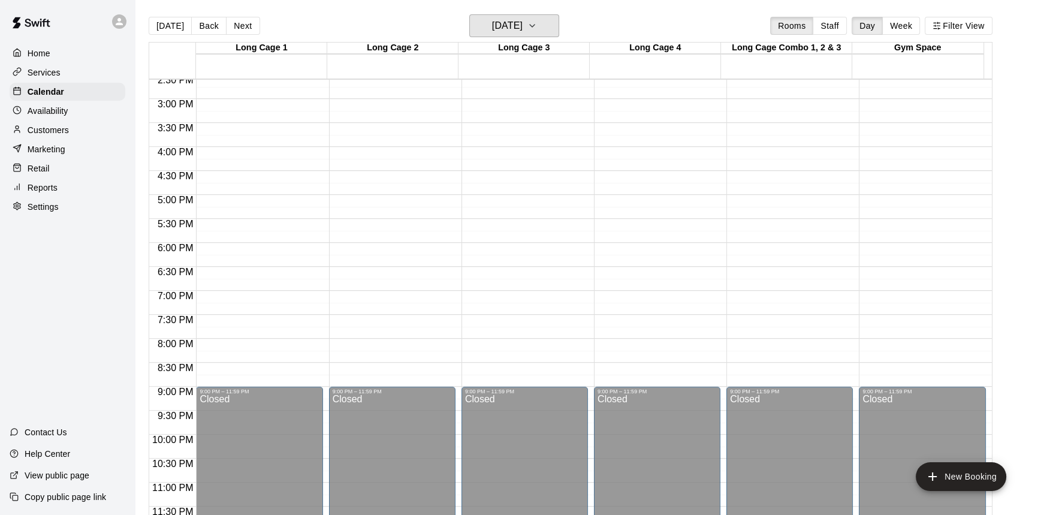
scroll to position [701, 0]
click at [495, 29] on h6 "Thursday Sep 25" at bounding box center [507, 25] width 31 height 17
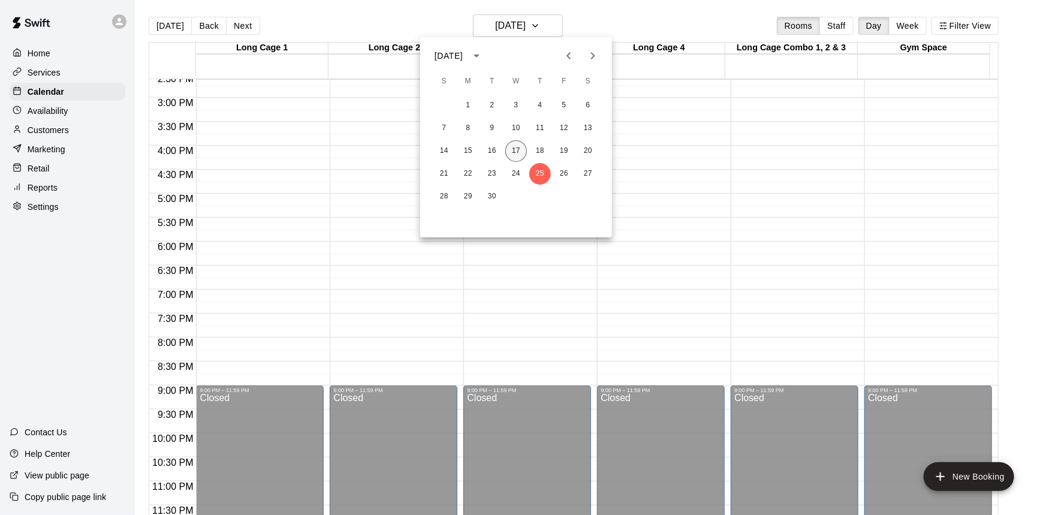
click at [517, 158] on button "17" at bounding box center [516, 151] width 22 height 22
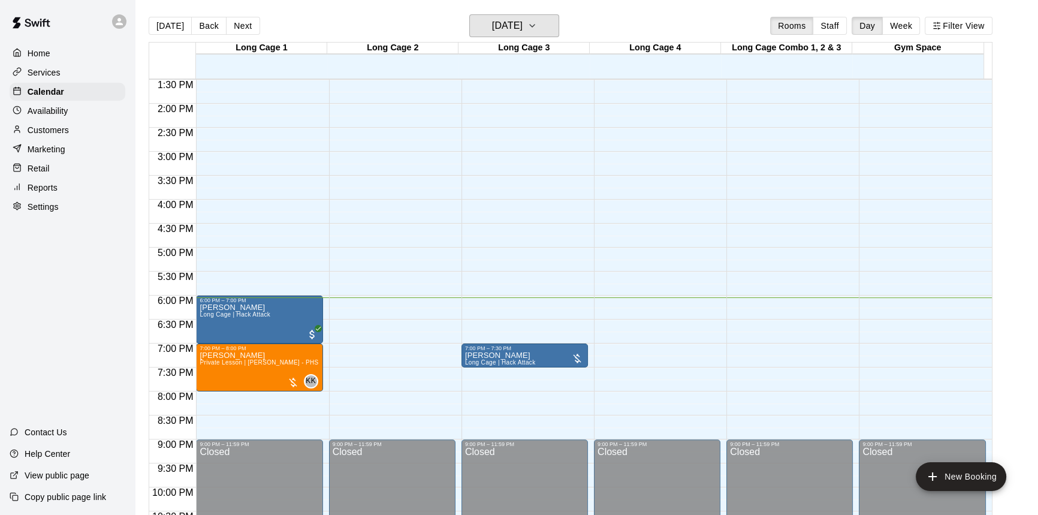
scroll to position [593, 0]
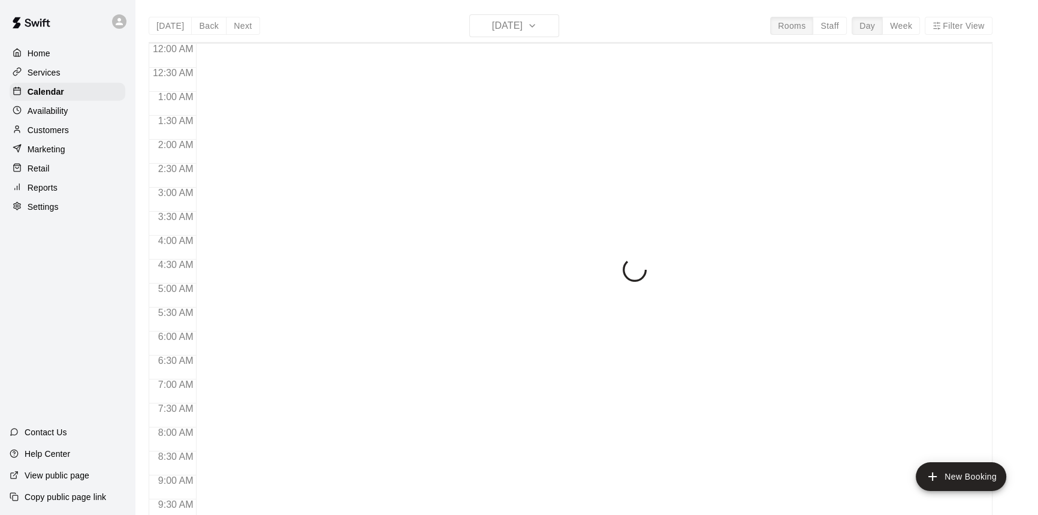
scroll to position [665, 0]
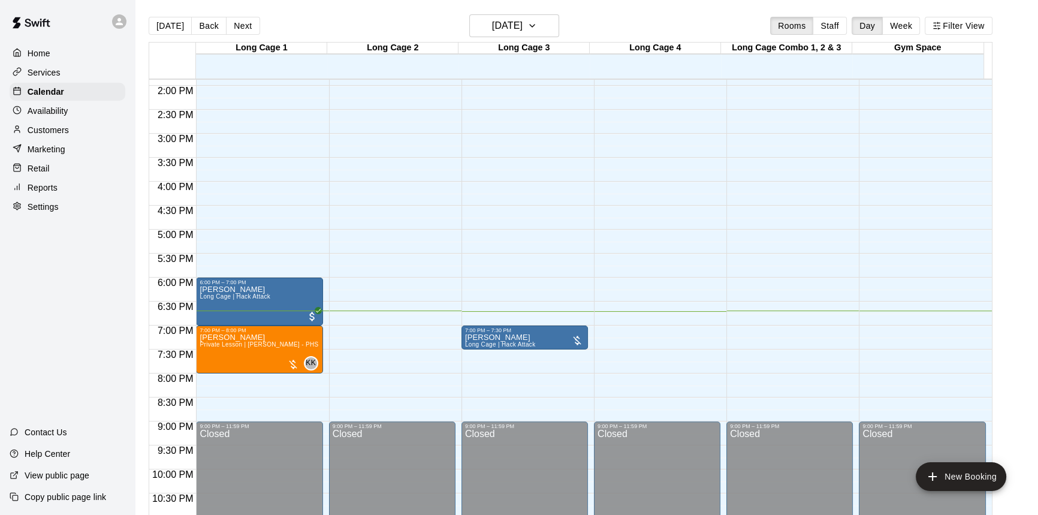
click at [43, 173] on p "Retail" at bounding box center [39, 168] width 22 height 12
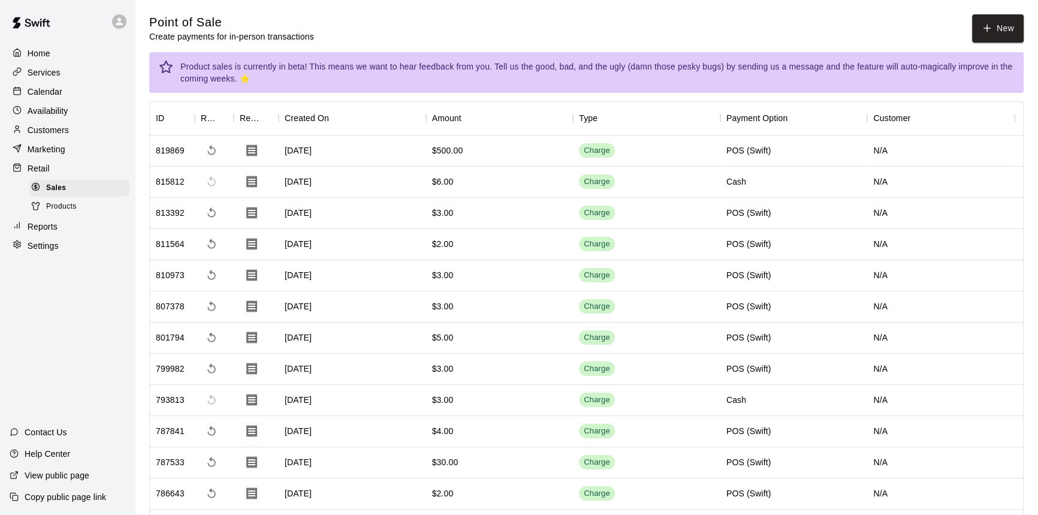
click at [76, 208] on span "Products" at bounding box center [61, 207] width 31 height 12
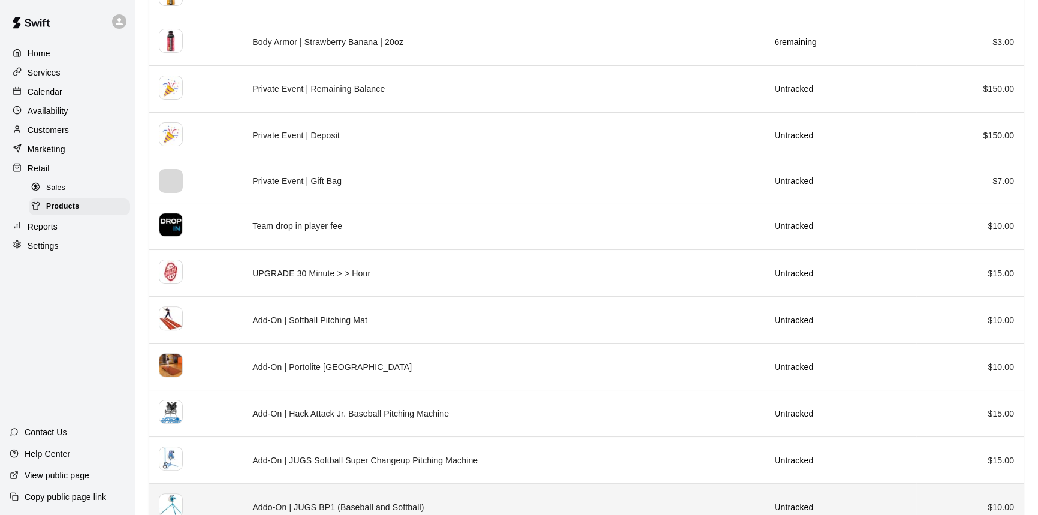
scroll to position [413, 0]
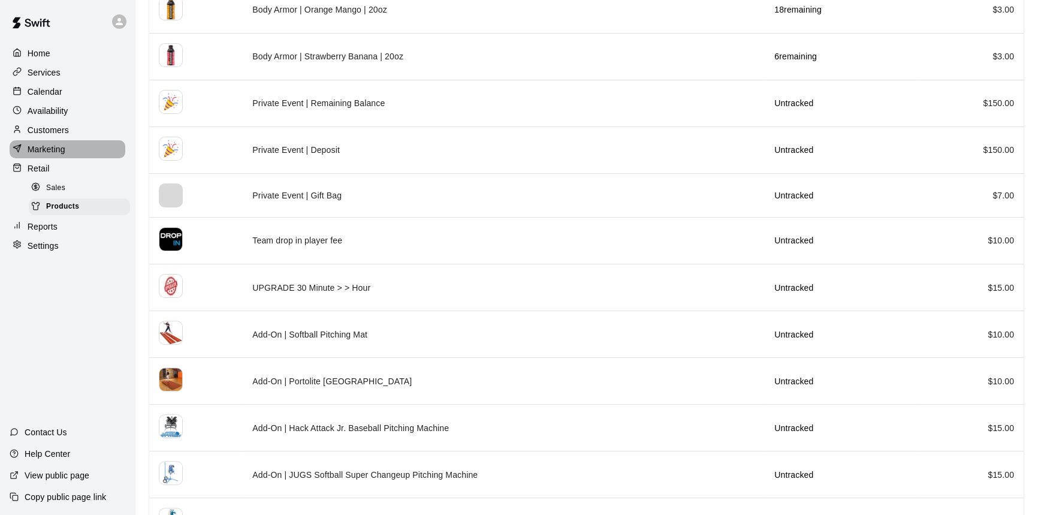
click at [57, 155] on p "Marketing" at bounding box center [47, 149] width 38 height 12
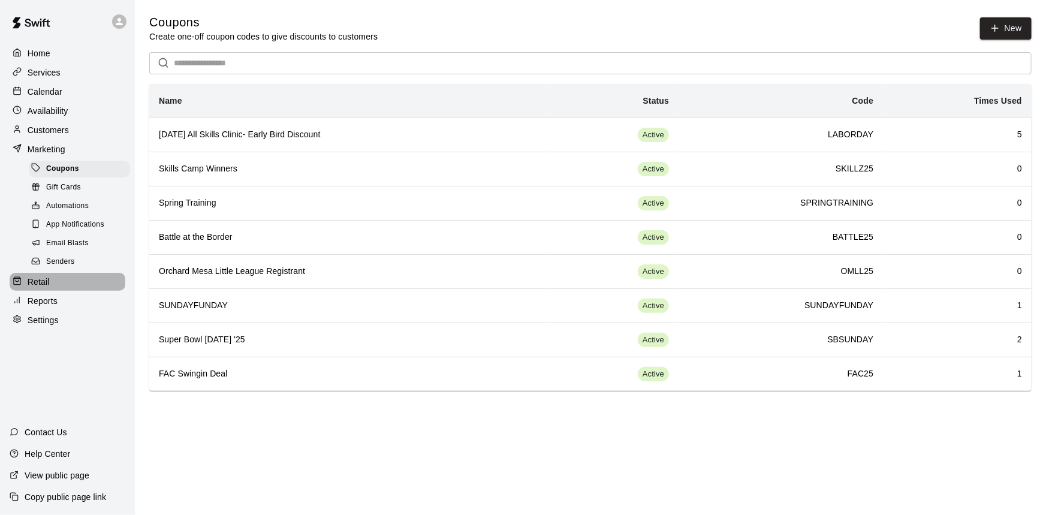
click at [76, 290] on div "Retail" at bounding box center [68, 282] width 116 height 18
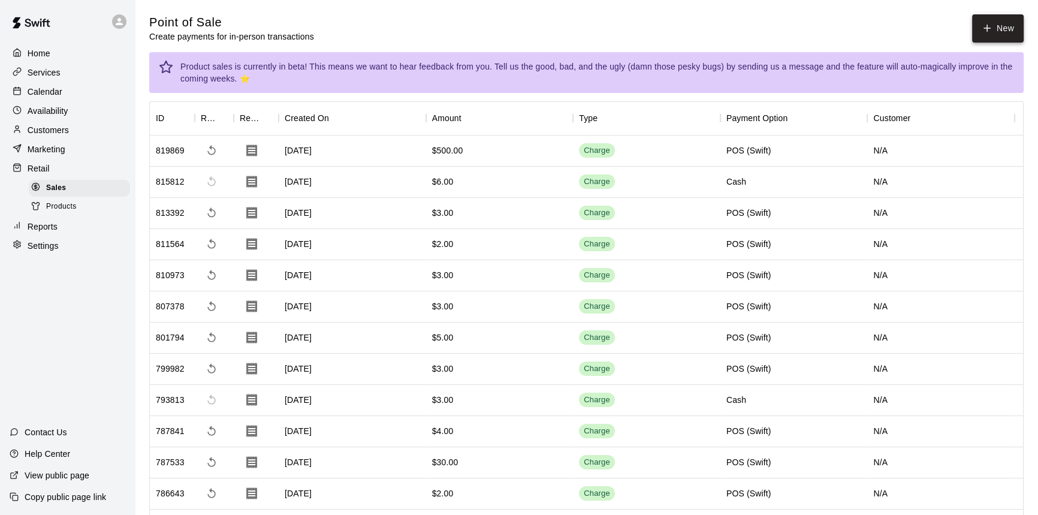
click at [990, 31] on icon "button" at bounding box center [987, 28] width 11 height 11
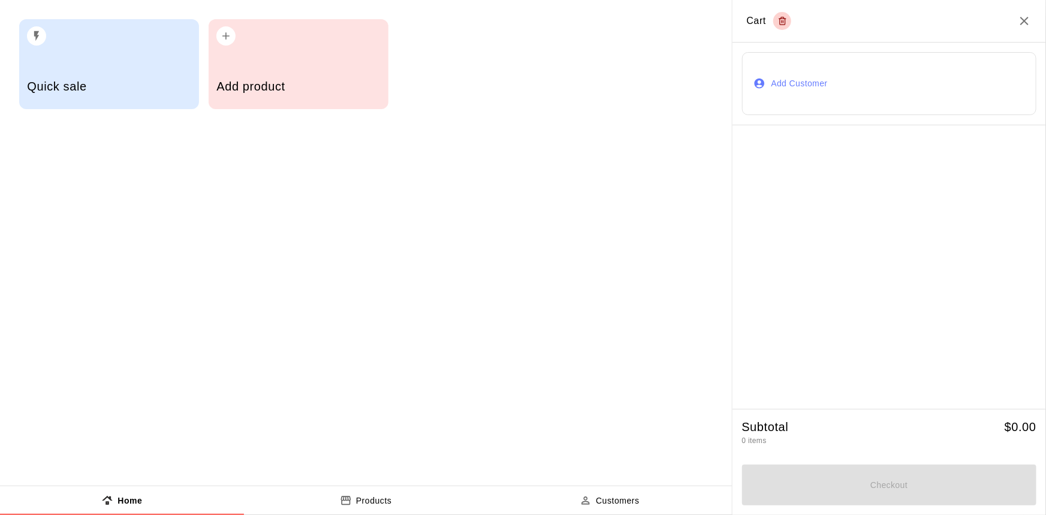
click at [136, 91] on h5 "Quick sale" at bounding box center [109, 87] width 164 height 16
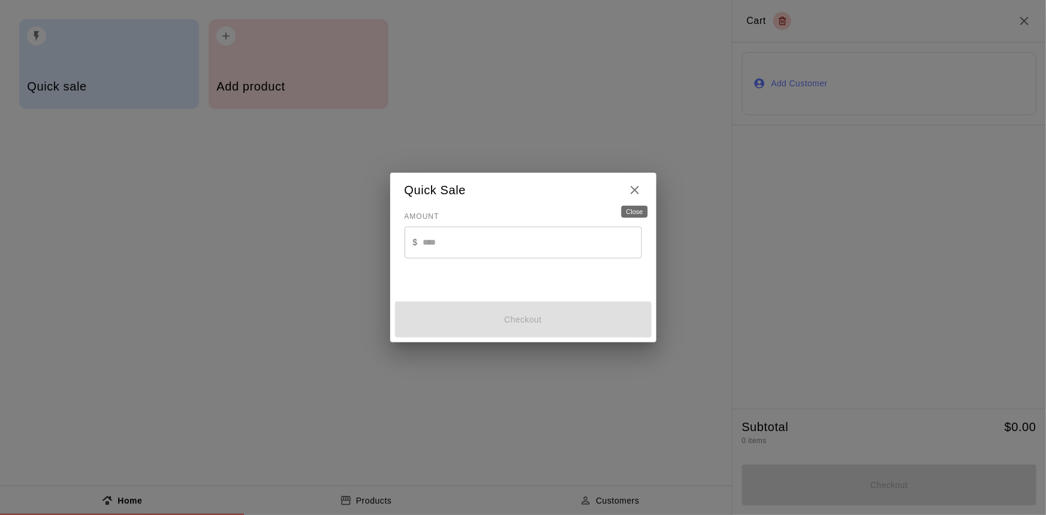
click at [635, 185] on icon "Close" at bounding box center [635, 190] width 14 height 14
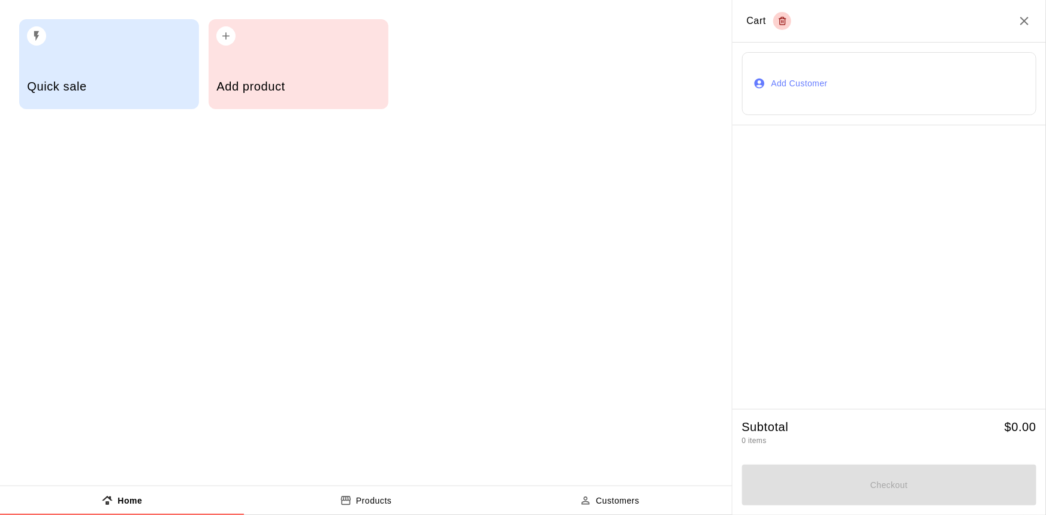
click at [325, 95] on div "Add product" at bounding box center [298, 88] width 164 height 43
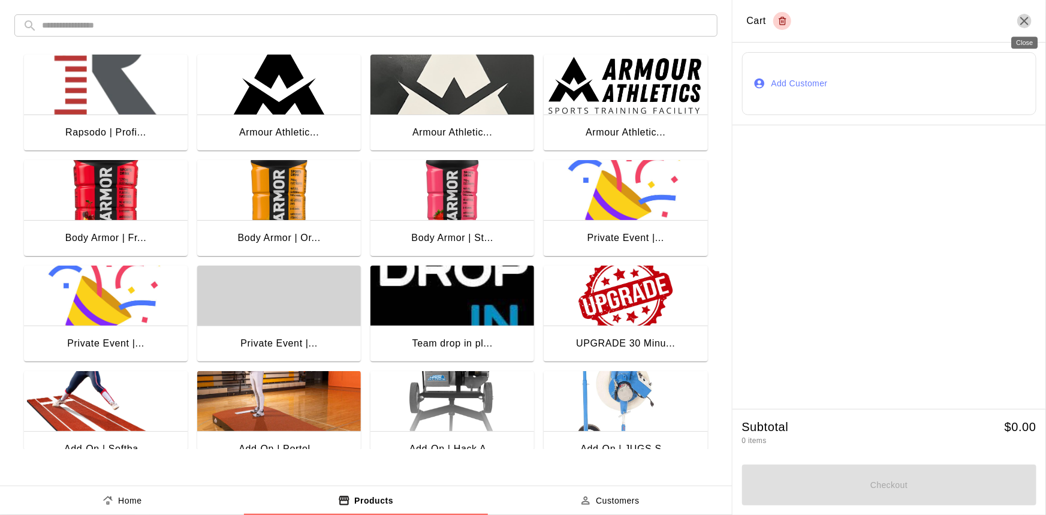
click at [1028, 23] on icon "Close" at bounding box center [1024, 21] width 14 height 14
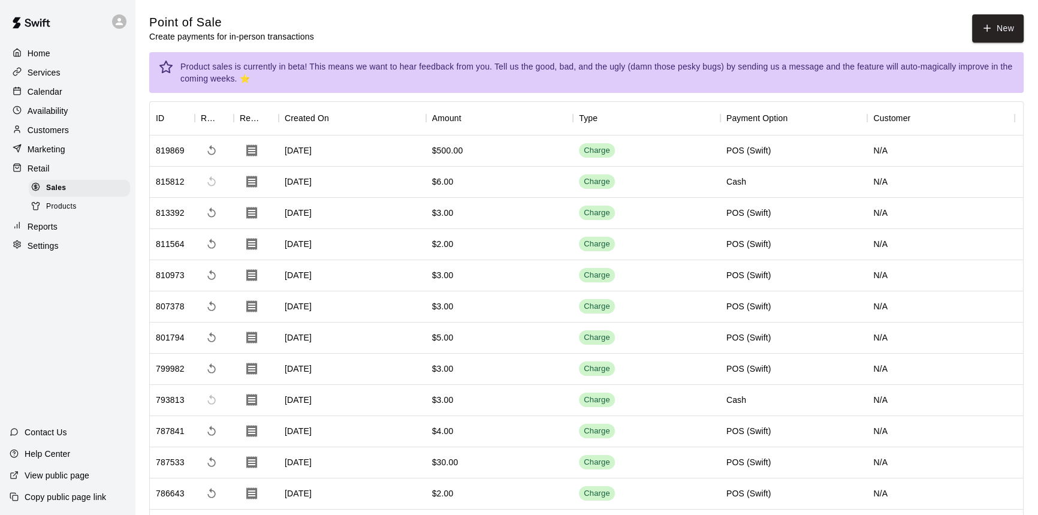
click at [79, 69] on div "Services" at bounding box center [68, 73] width 116 height 18
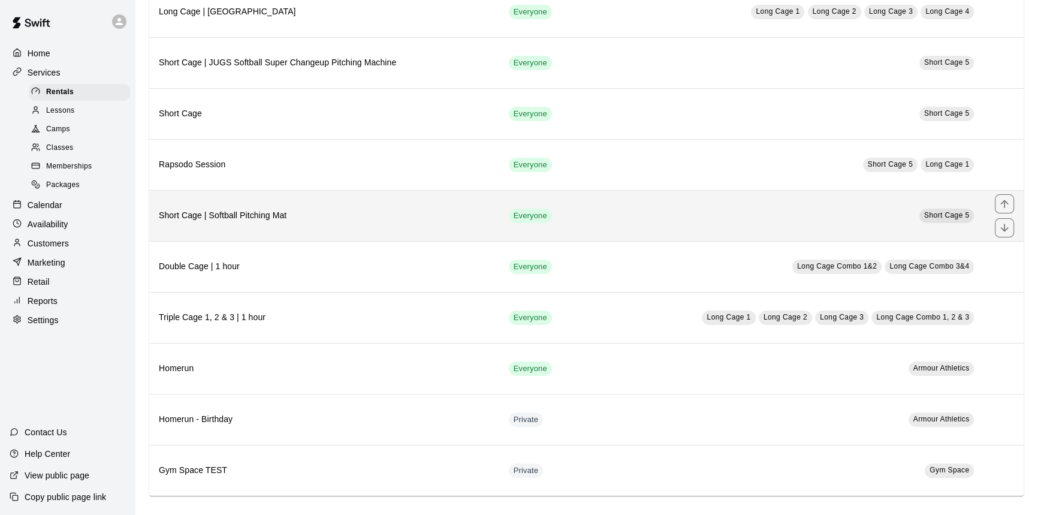
scroll to position [339, 0]
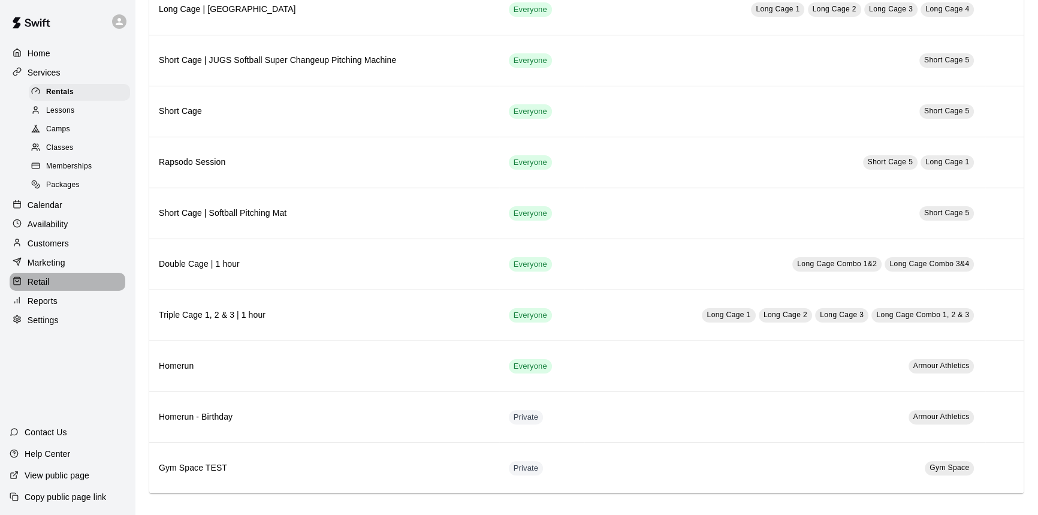
drag, startPoint x: 71, startPoint y: 285, endPoint x: 86, endPoint y: 278, distance: 16.4
click at [71, 284] on div "Retail" at bounding box center [68, 282] width 116 height 18
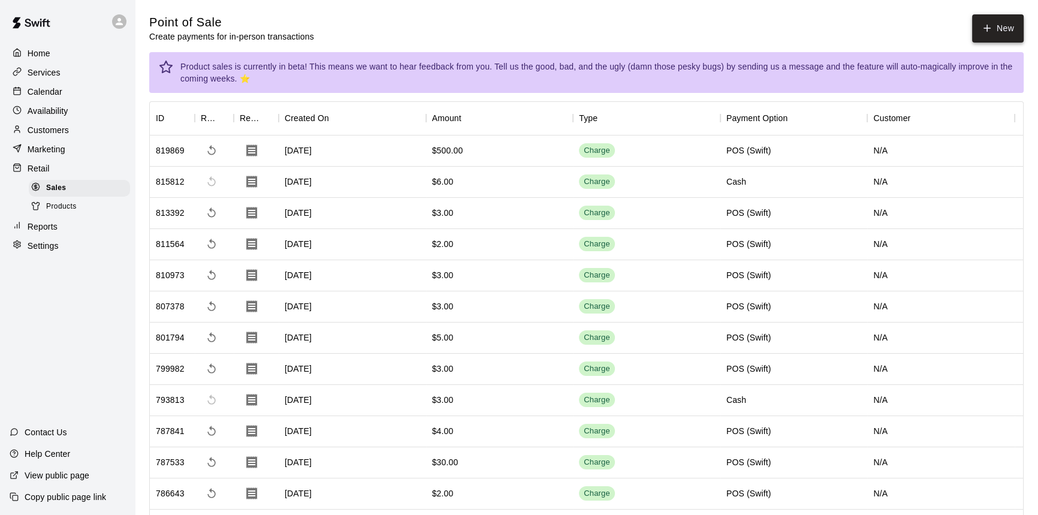
click at [988, 27] on icon "button" at bounding box center [987, 28] width 11 height 11
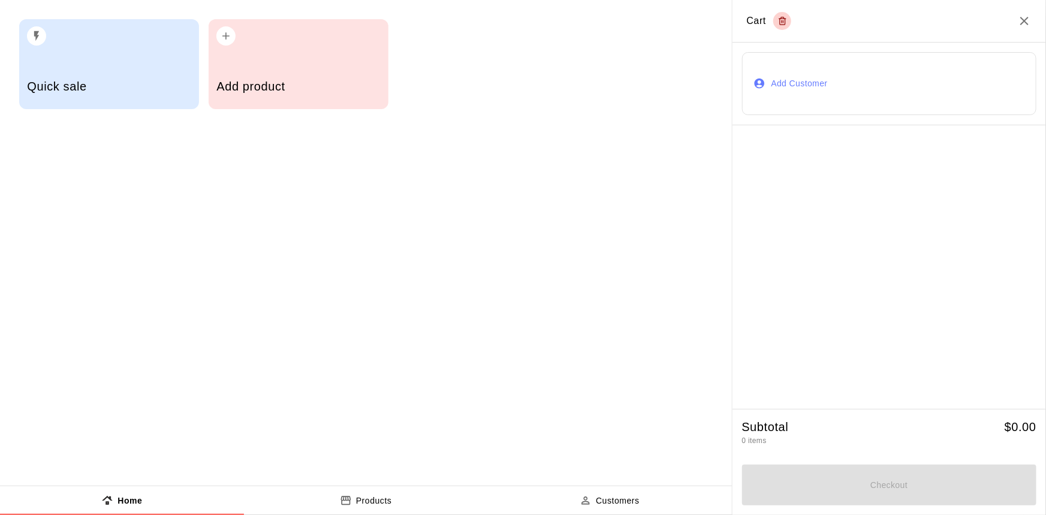
click at [315, 64] on div "Add product" at bounding box center [299, 64] width 180 height 90
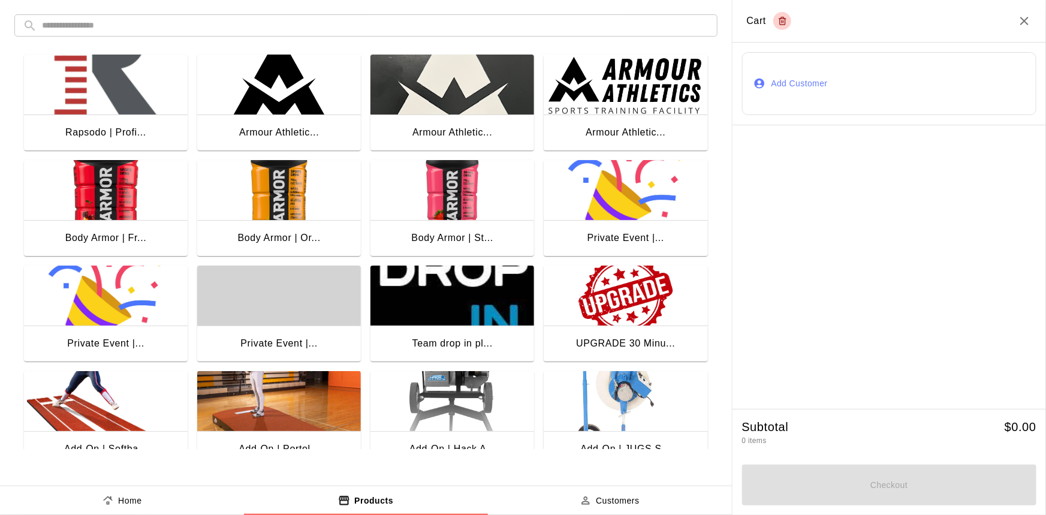
click at [267, 127] on div "Armour Athletic..." at bounding box center [279, 133] width 80 height 16
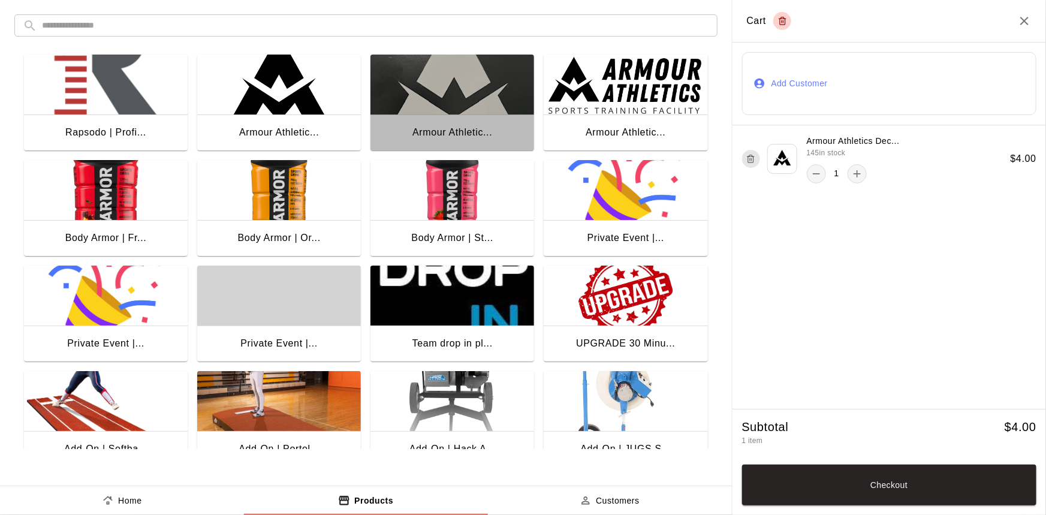
click at [411, 82] on img "button" at bounding box center [452, 85] width 164 height 60
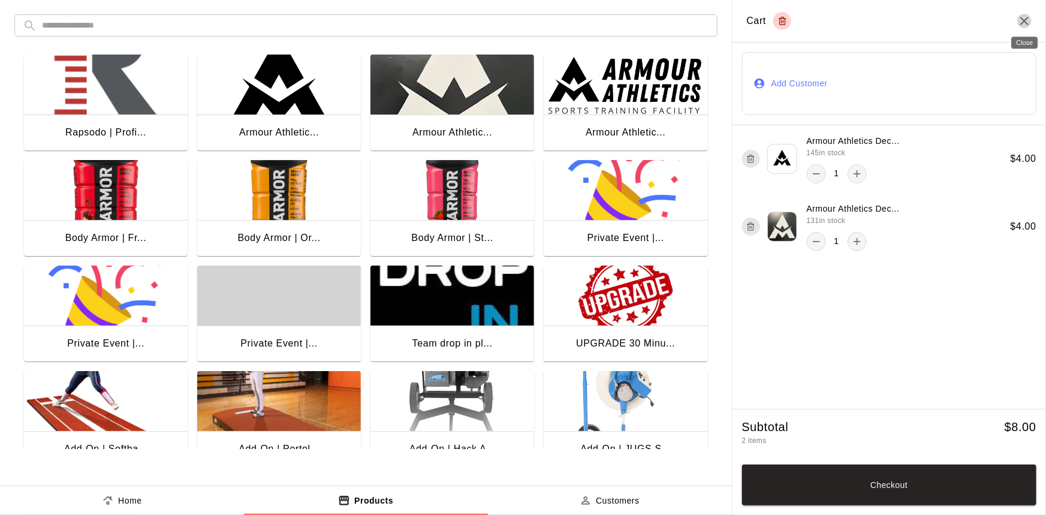
click at [1024, 21] on icon "Close" at bounding box center [1024, 21] width 8 height 8
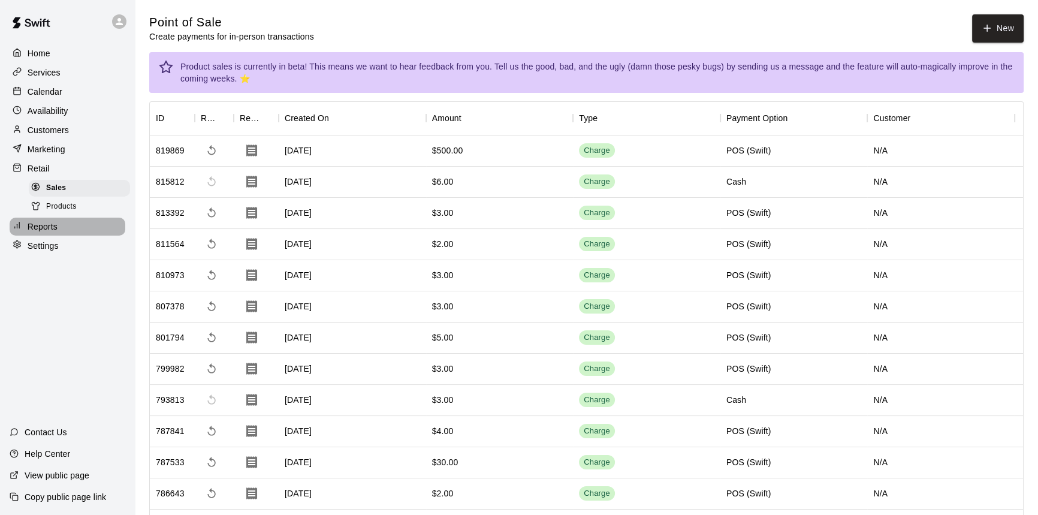
click at [50, 233] on p "Reports" at bounding box center [43, 227] width 30 height 12
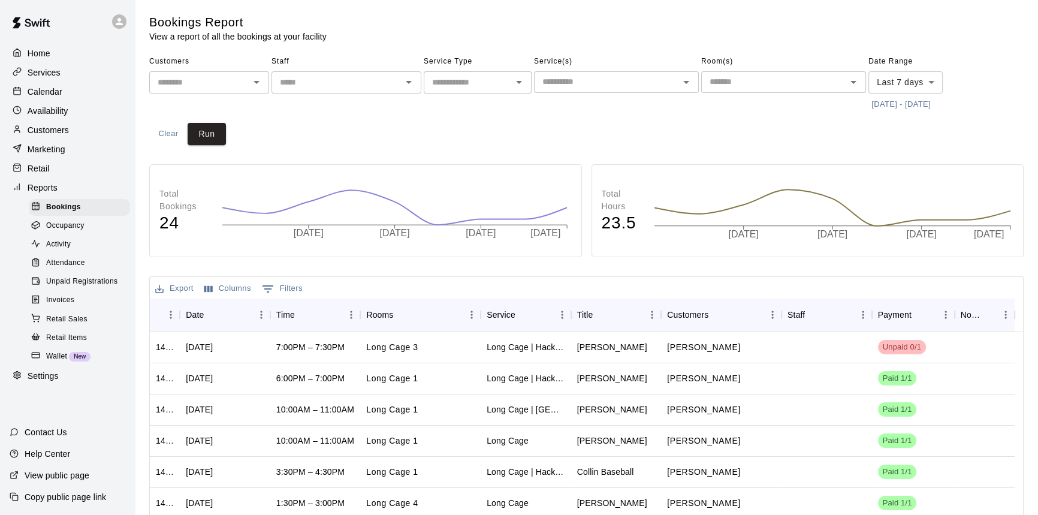
click at [58, 177] on div "Retail" at bounding box center [68, 168] width 116 height 18
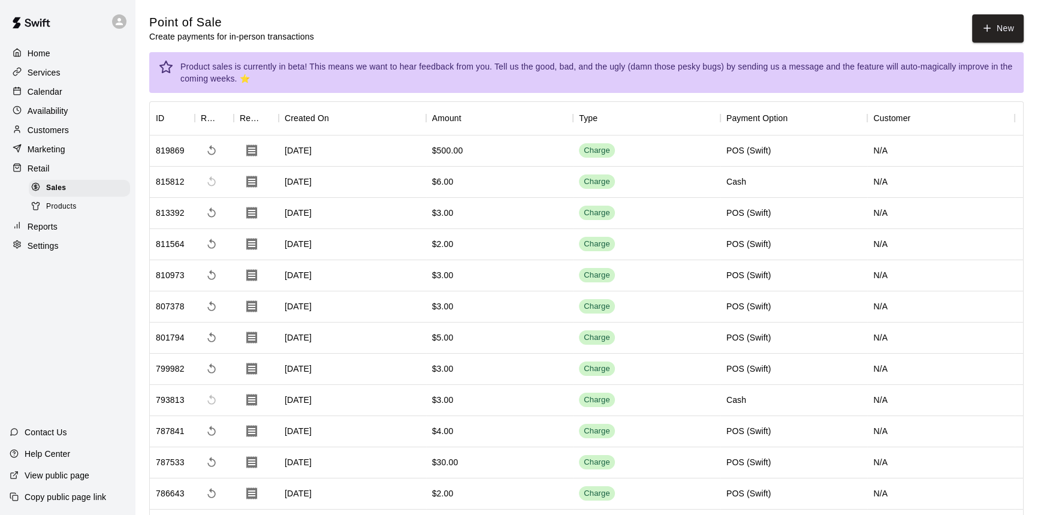
click at [61, 85] on div "Calendar" at bounding box center [68, 92] width 116 height 18
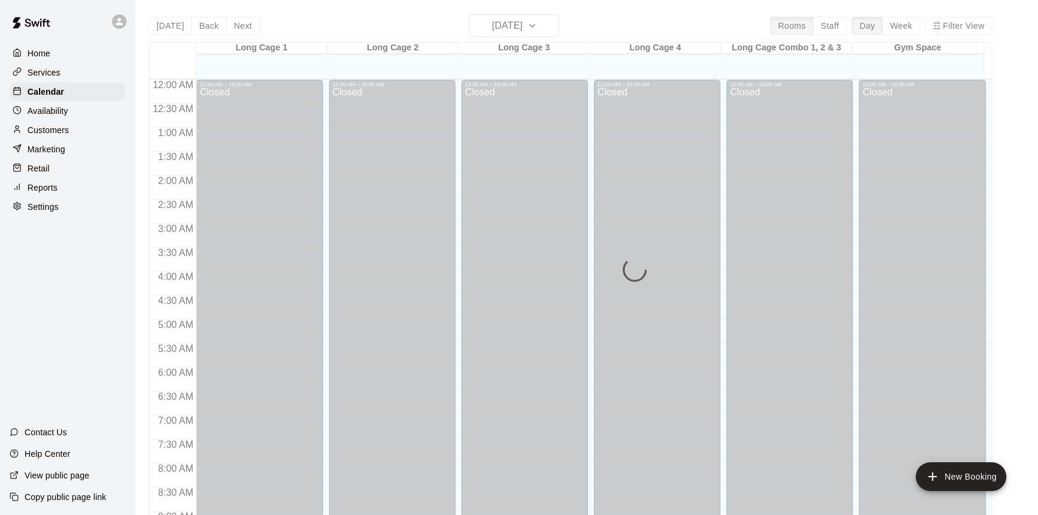
scroll to position [665, 0]
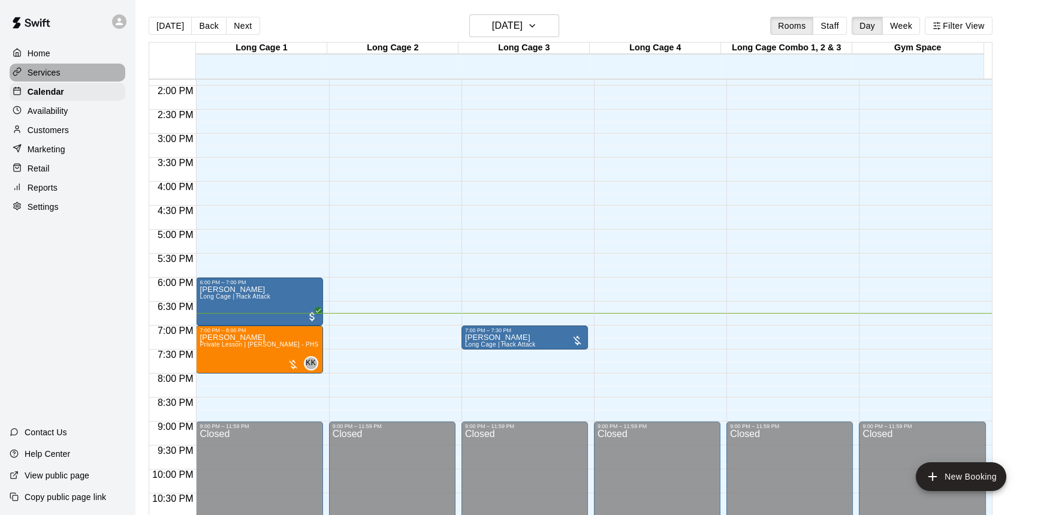
click at [63, 74] on div "Services" at bounding box center [68, 73] width 116 height 18
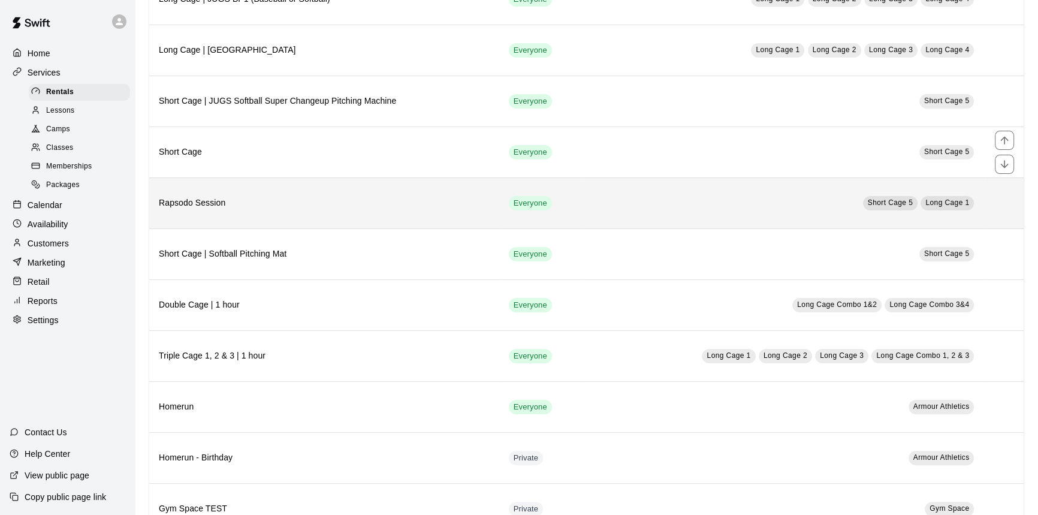
scroll to position [339, 0]
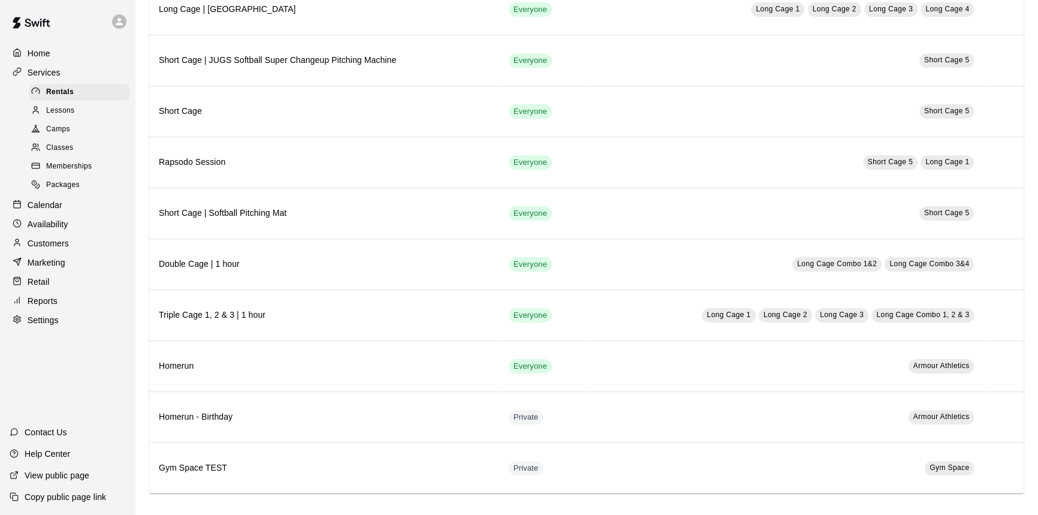
click at [76, 285] on div "Retail" at bounding box center [68, 282] width 116 height 18
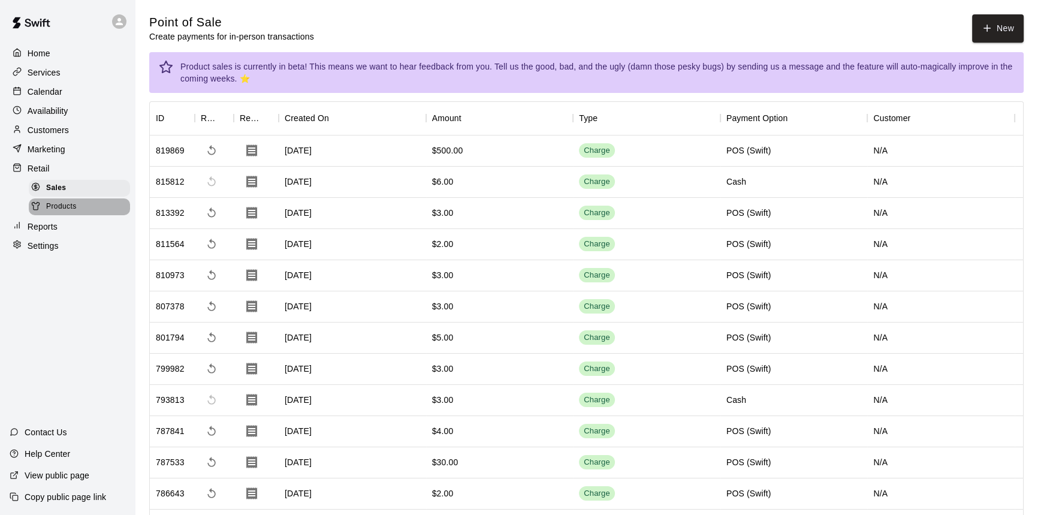
click at [50, 206] on span "Products" at bounding box center [61, 207] width 31 height 12
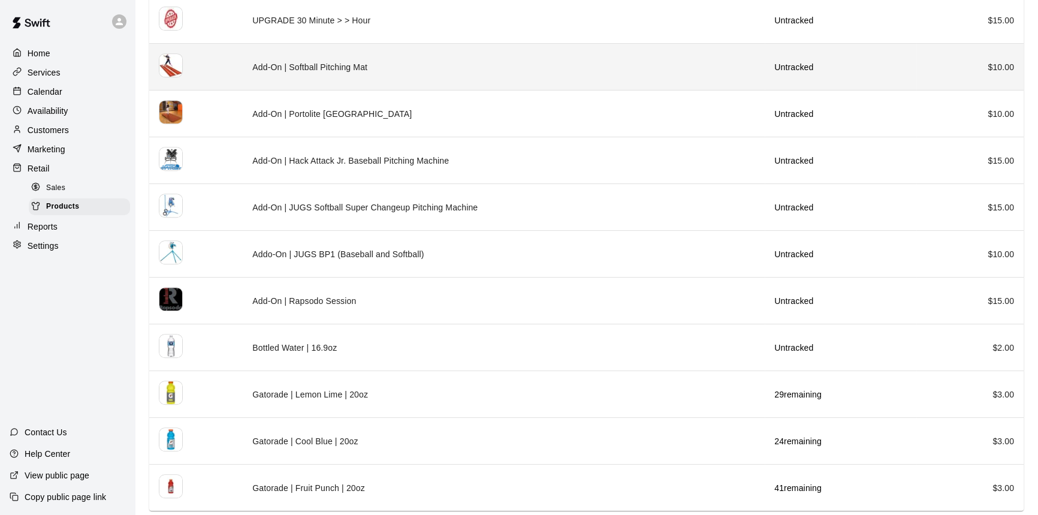
scroll to position [685, 0]
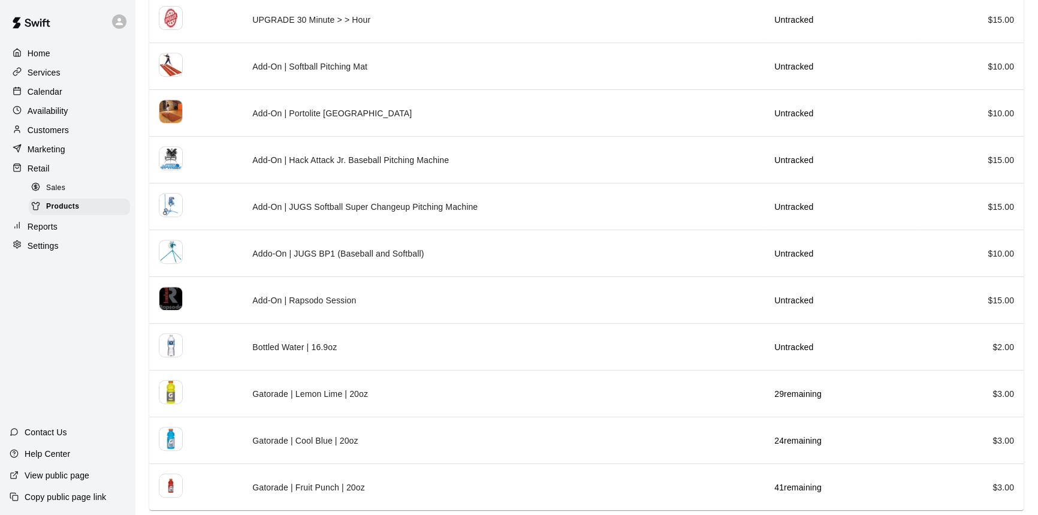
click at [89, 94] on div "Calendar" at bounding box center [68, 92] width 116 height 18
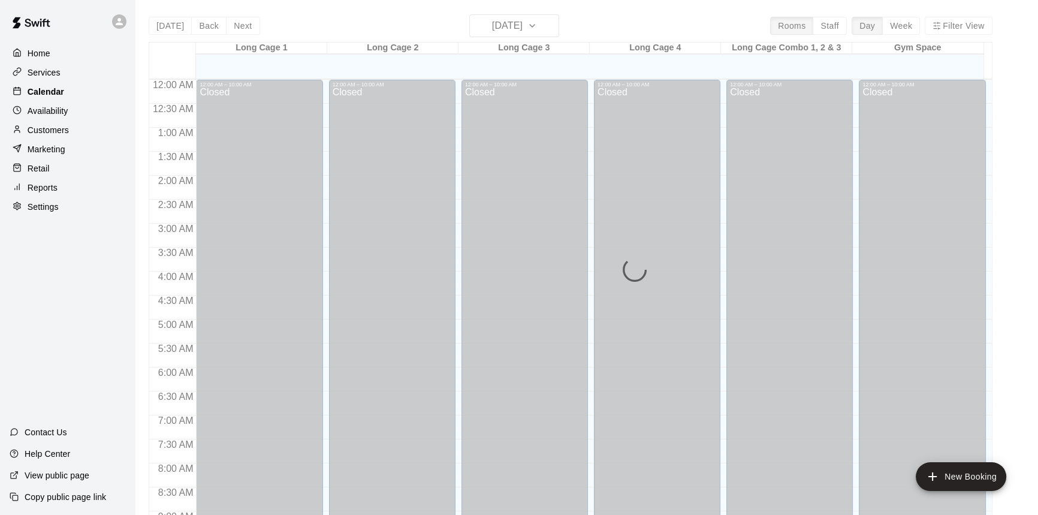
scroll to position [665, 0]
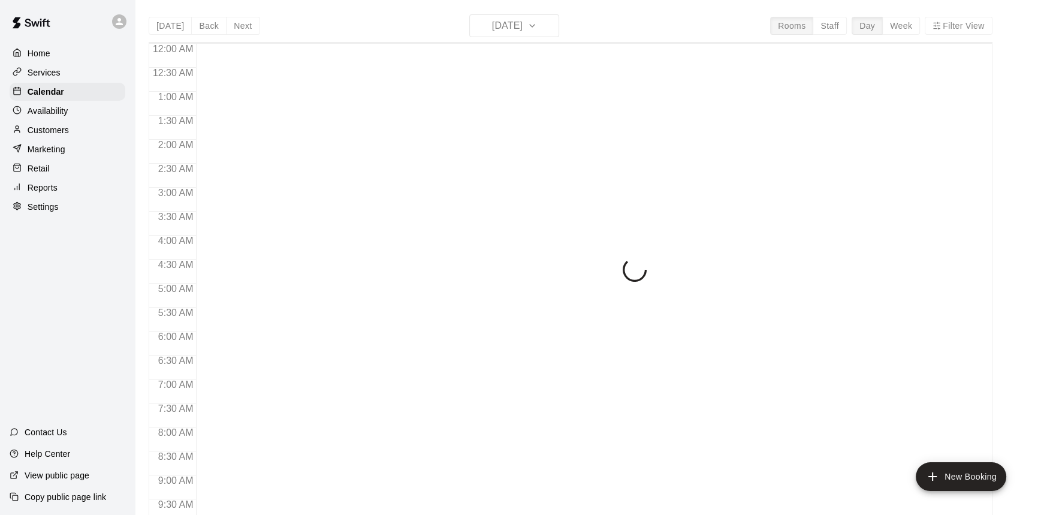
scroll to position [665, 0]
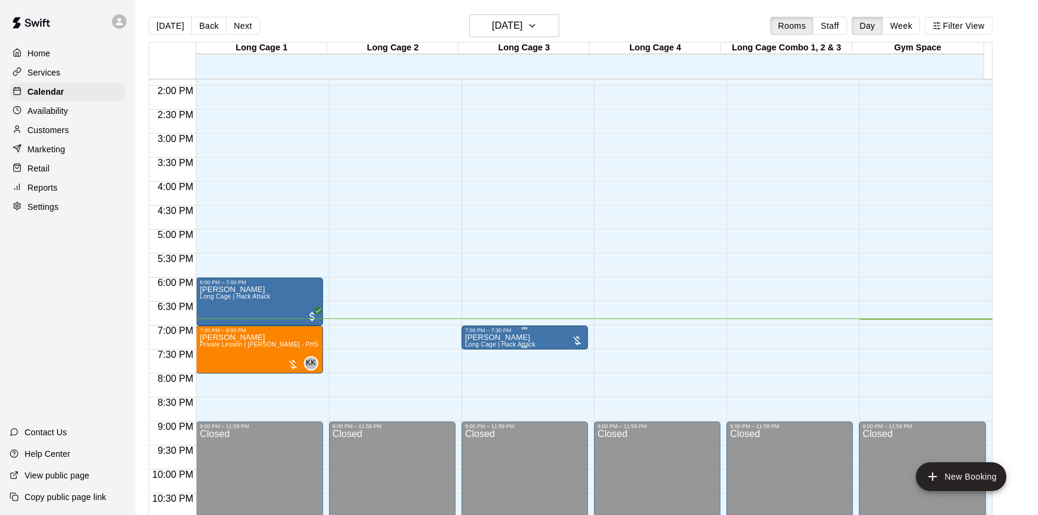
click at [576, 339] on div at bounding box center [577, 340] width 12 height 12
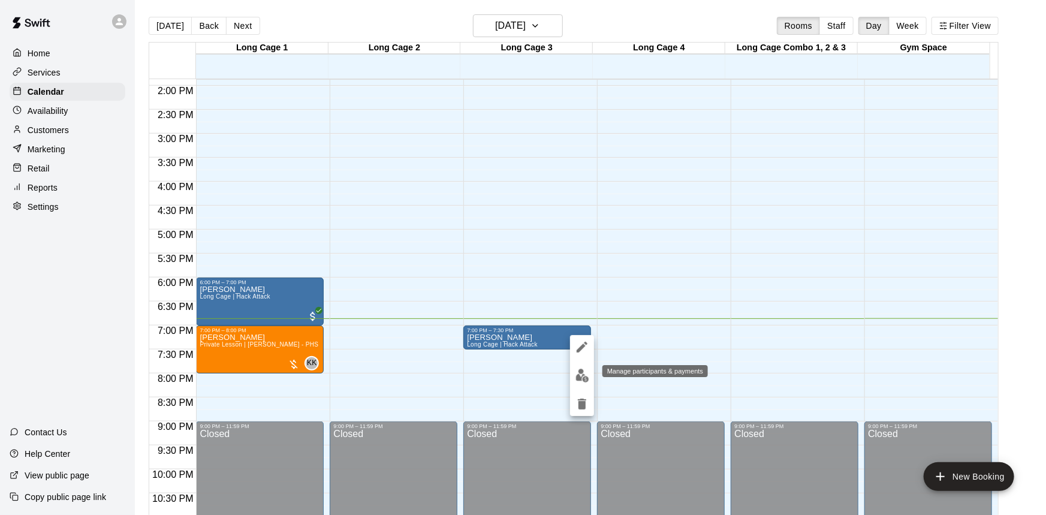
click at [579, 375] on img "edit" at bounding box center [582, 376] width 14 height 14
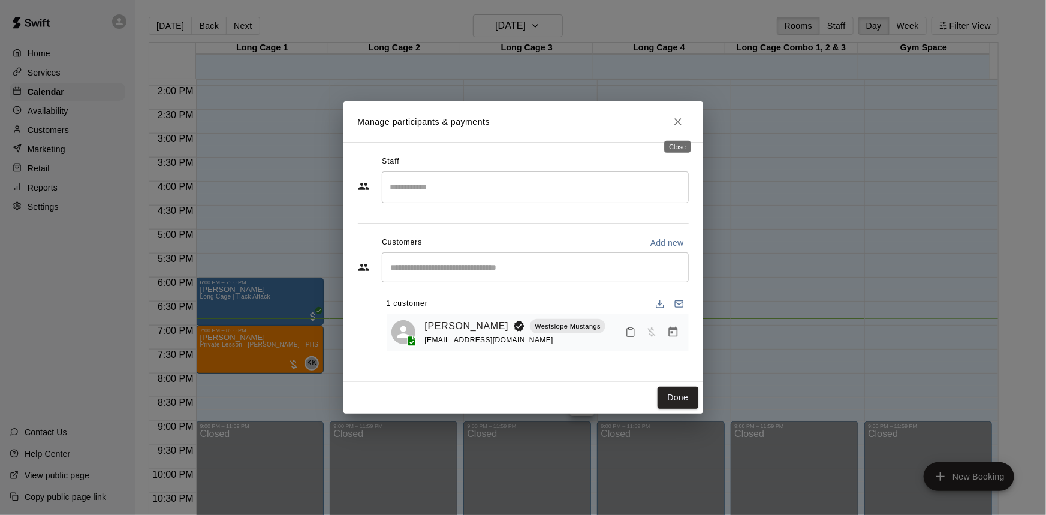
click at [678, 120] on icon "Close" at bounding box center [677, 121] width 7 height 7
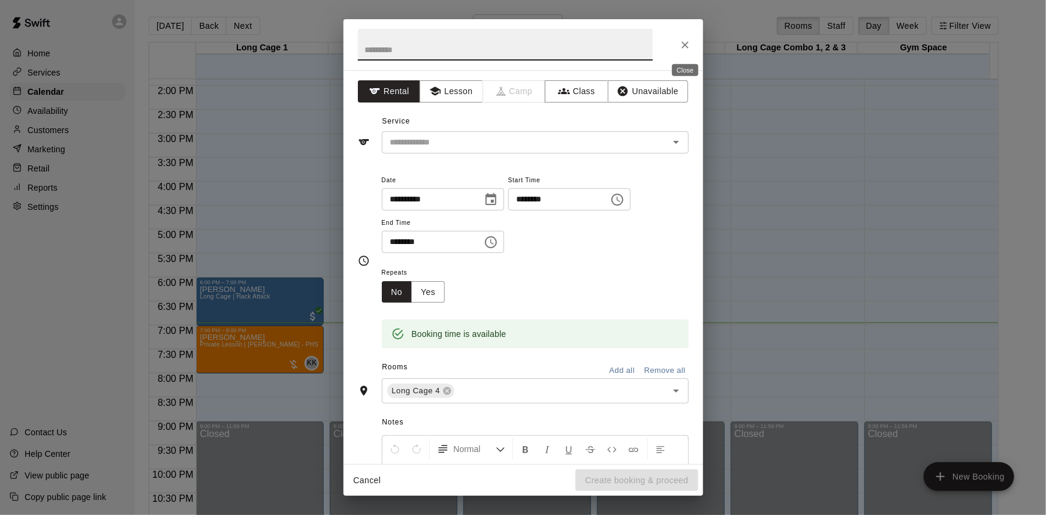
click at [676, 49] on button "Close" at bounding box center [685, 45] width 22 height 22
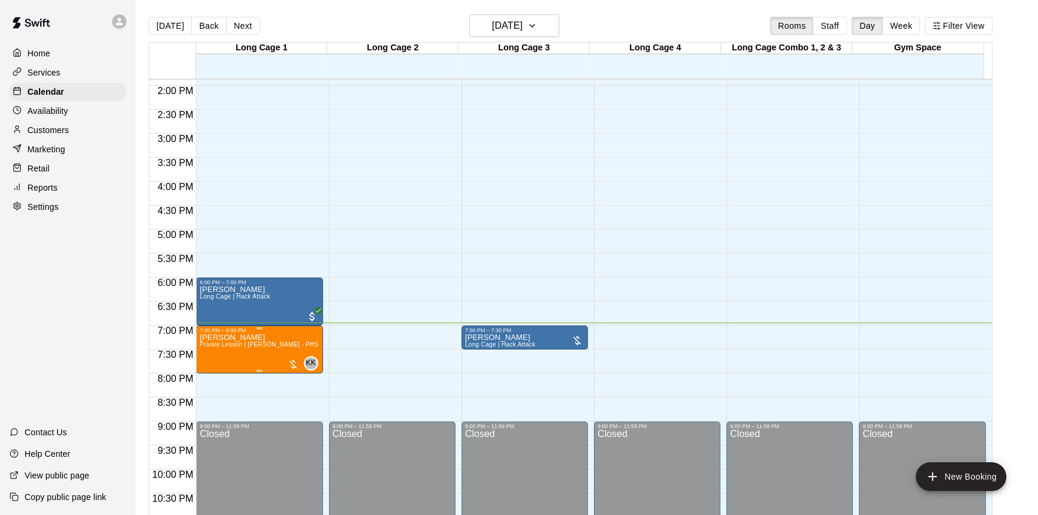
click at [289, 364] on div at bounding box center [293, 364] width 12 height 12
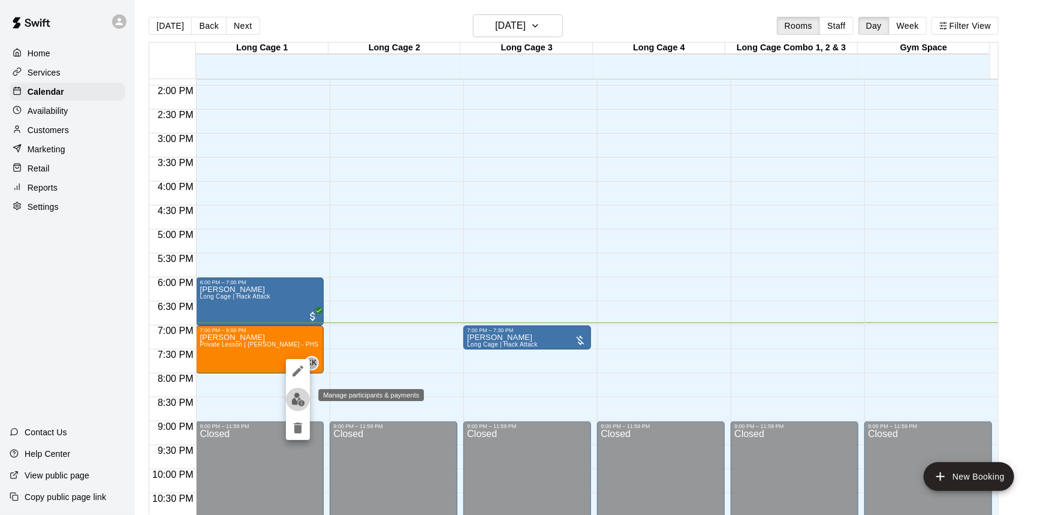
click at [294, 393] on img "edit" at bounding box center [298, 400] width 14 height 14
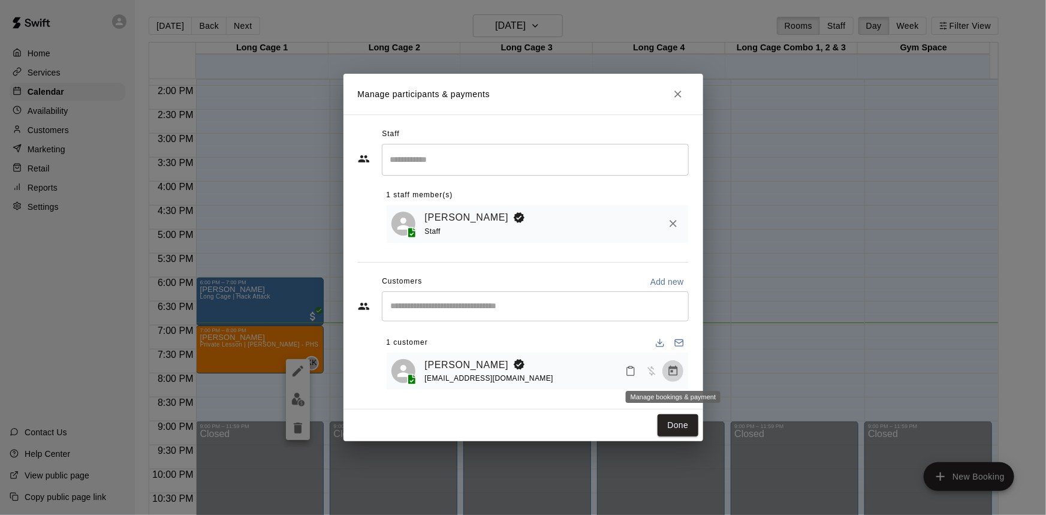
click at [671, 366] on icon "Manage bookings & payment" at bounding box center [673, 371] width 12 height 12
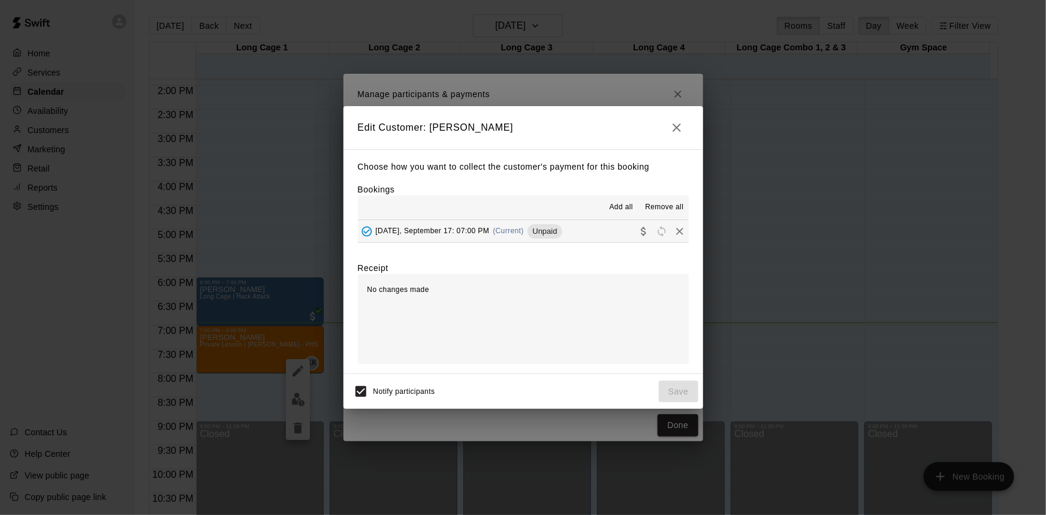
click at [606, 228] on button "Wednesday, September 17: 07:00 PM (Current) Unpaid" at bounding box center [523, 231] width 331 height 22
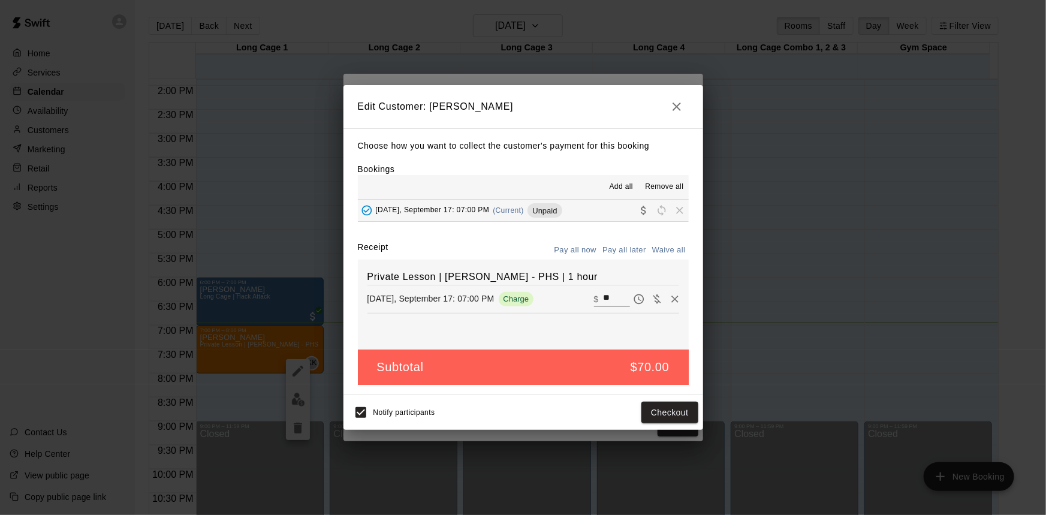
click at [674, 102] on icon "button" at bounding box center [677, 107] width 14 height 14
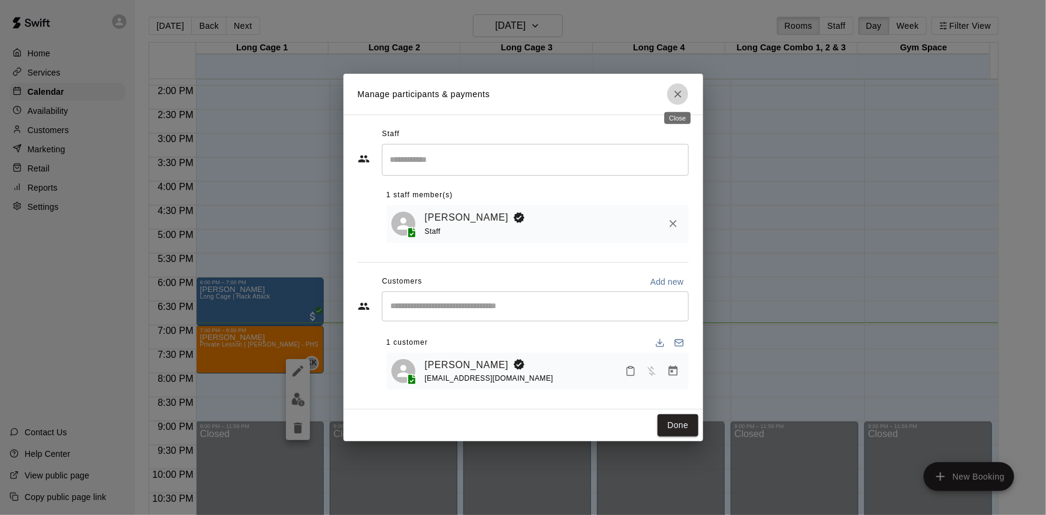
click at [674, 102] on button "Close" at bounding box center [678, 94] width 22 height 22
